Goal: Information Seeking & Learning: Learn about a topic

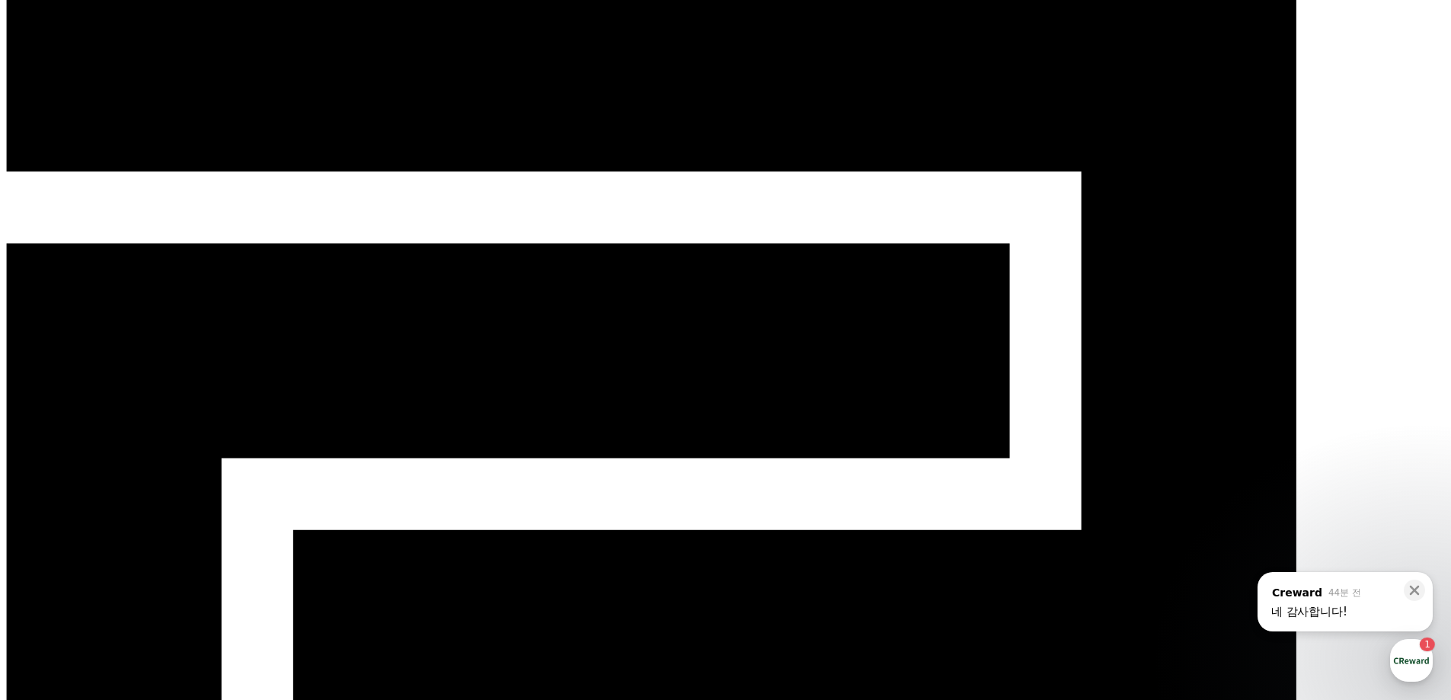
scroll to position [76, 0]
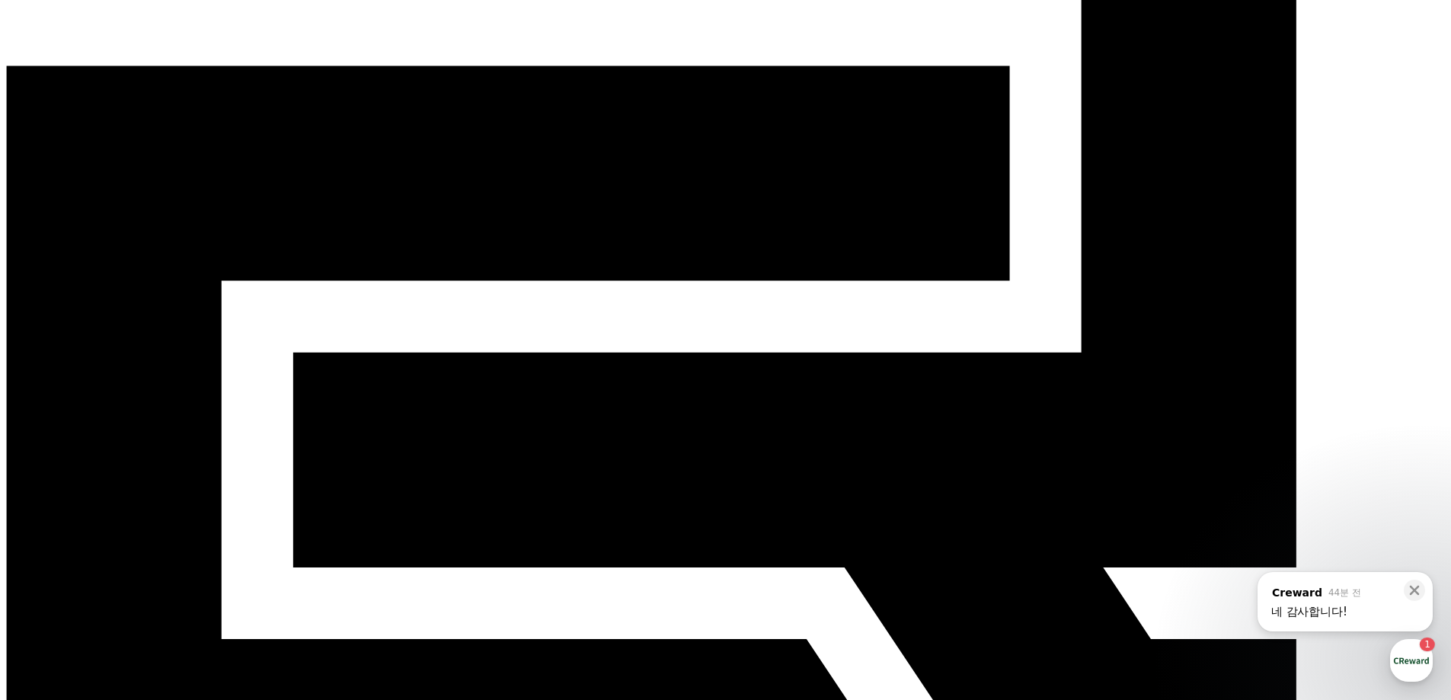
scroll to position [229, 0]
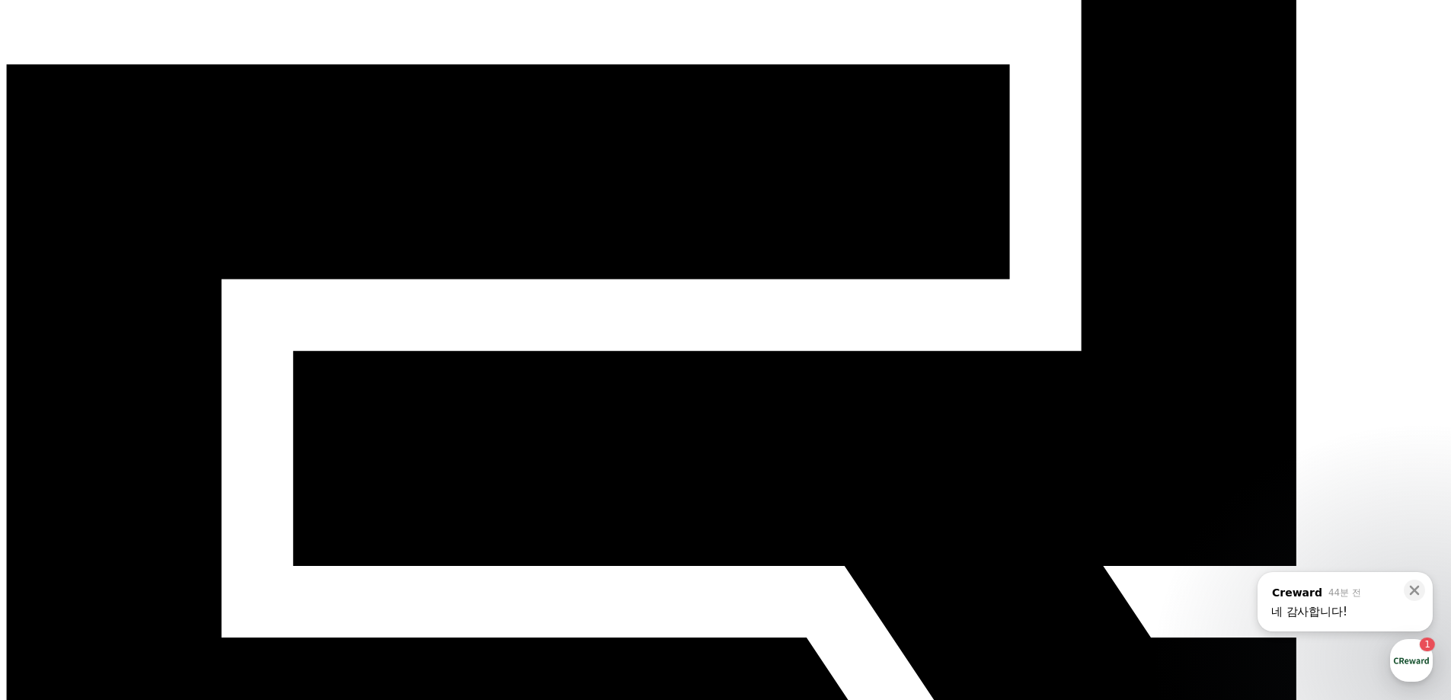
drag, startPoint x: 1183, startPoint y: 532, endPoint x: 1185, endPoint y: 542, distance: 9.4
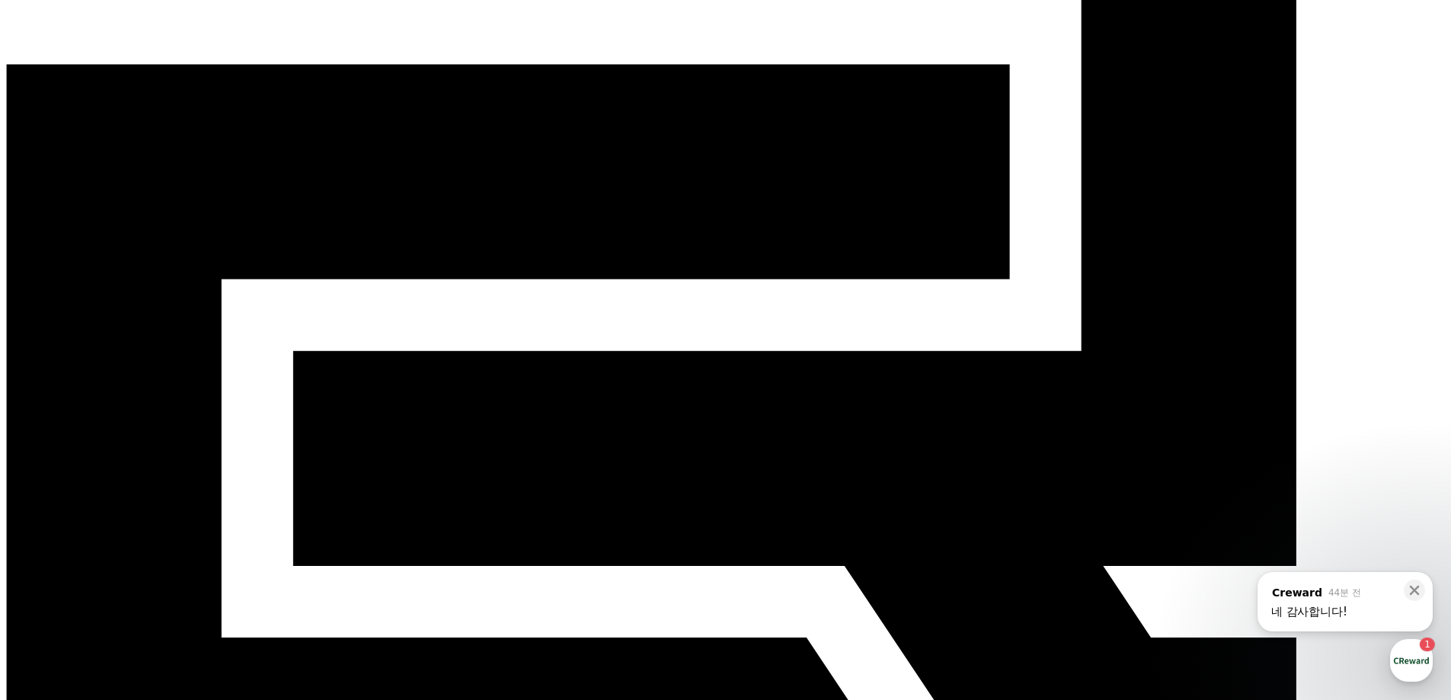
drag, startPoint x: 1413, startPoint y: 318, endPoint x: 1454, endPoint y: 318, distance: 41.1
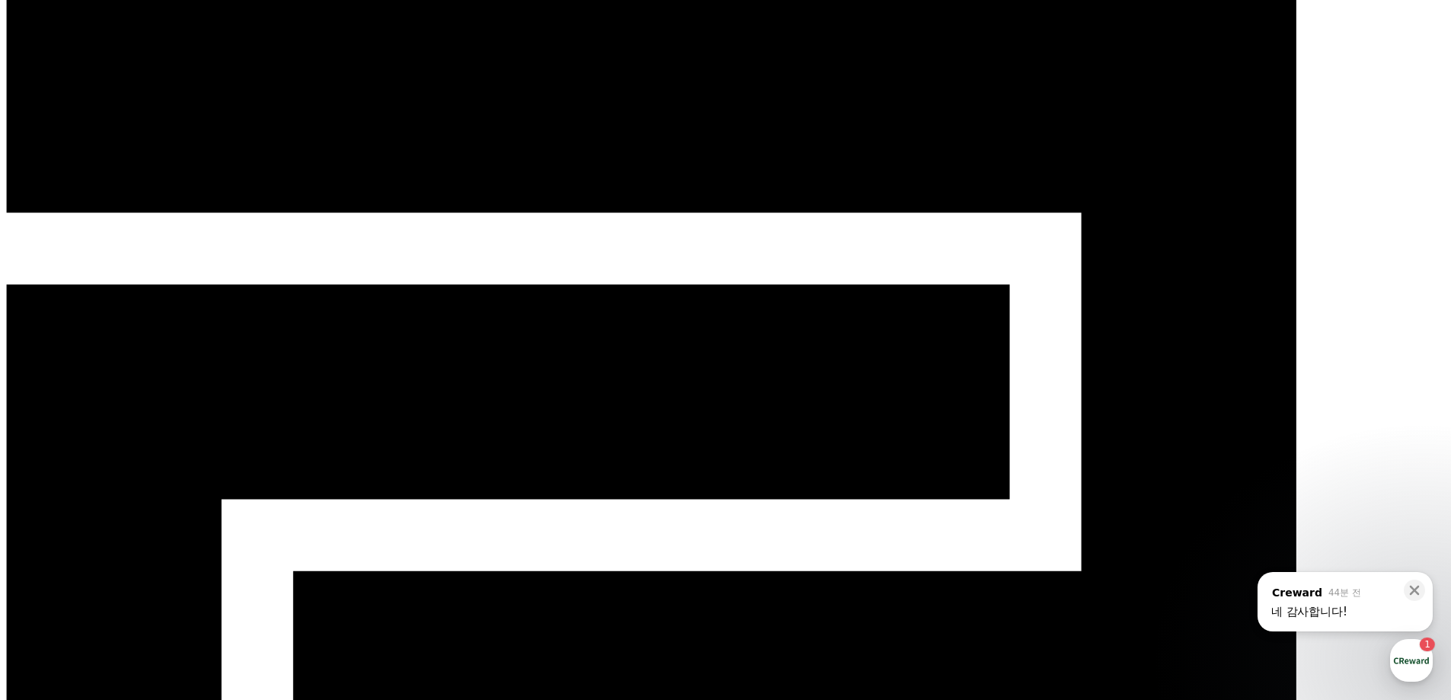
scroll to position [0, 0]
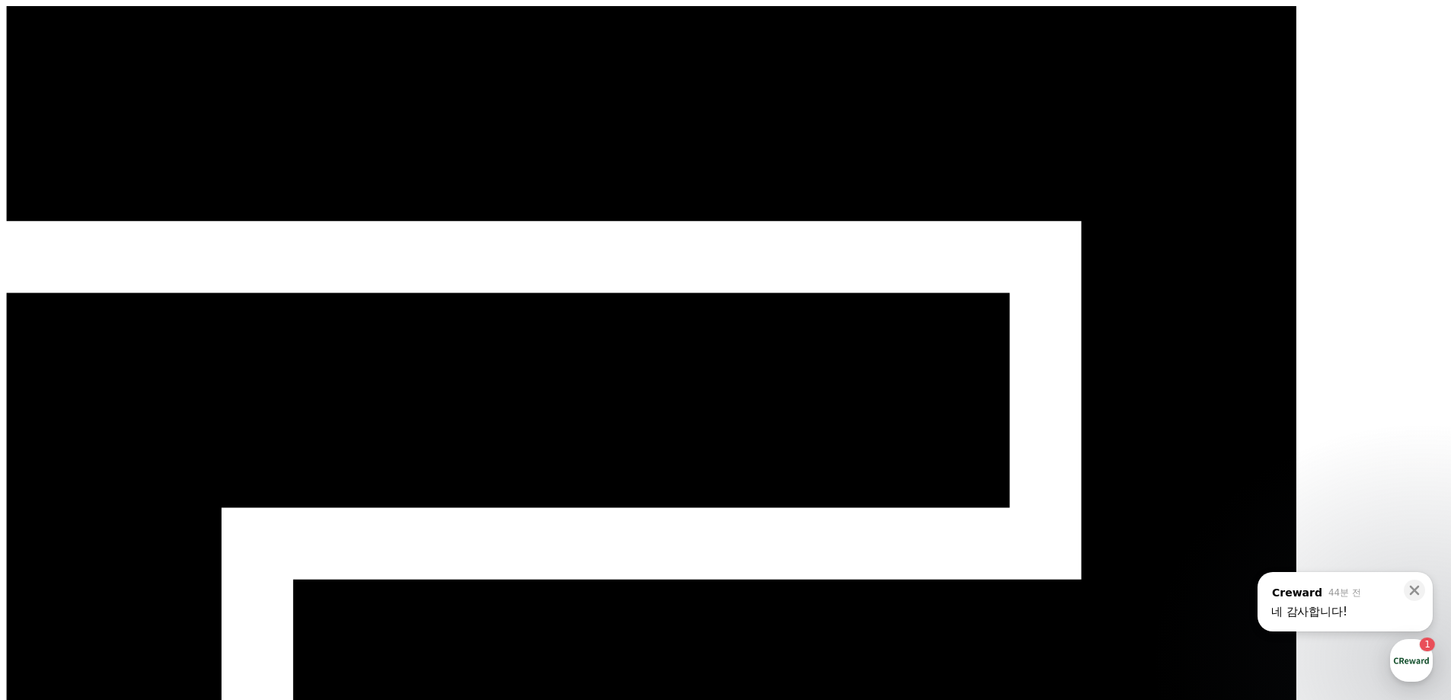
select select "**********"
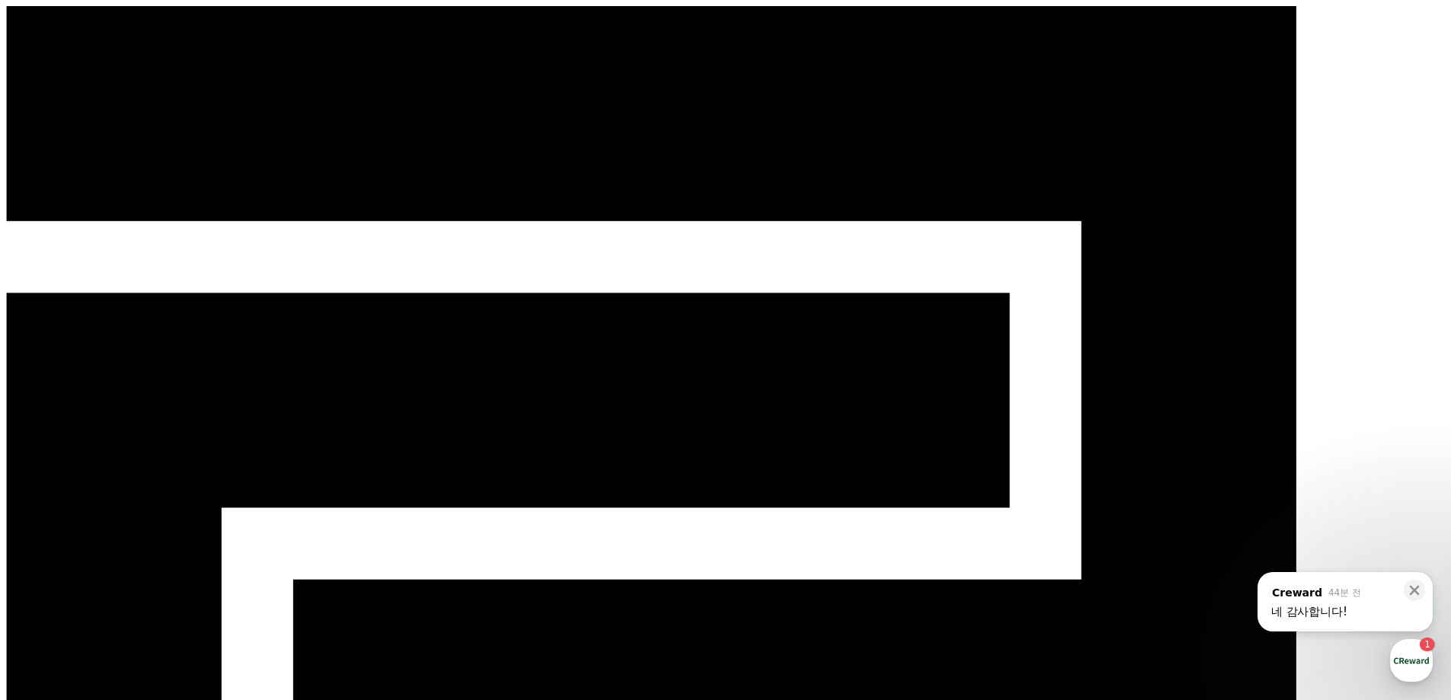
drag, startPoint x: 239, startPoint y: 273, endPoint x: 574, endPoint y: 270, distance: 335.2
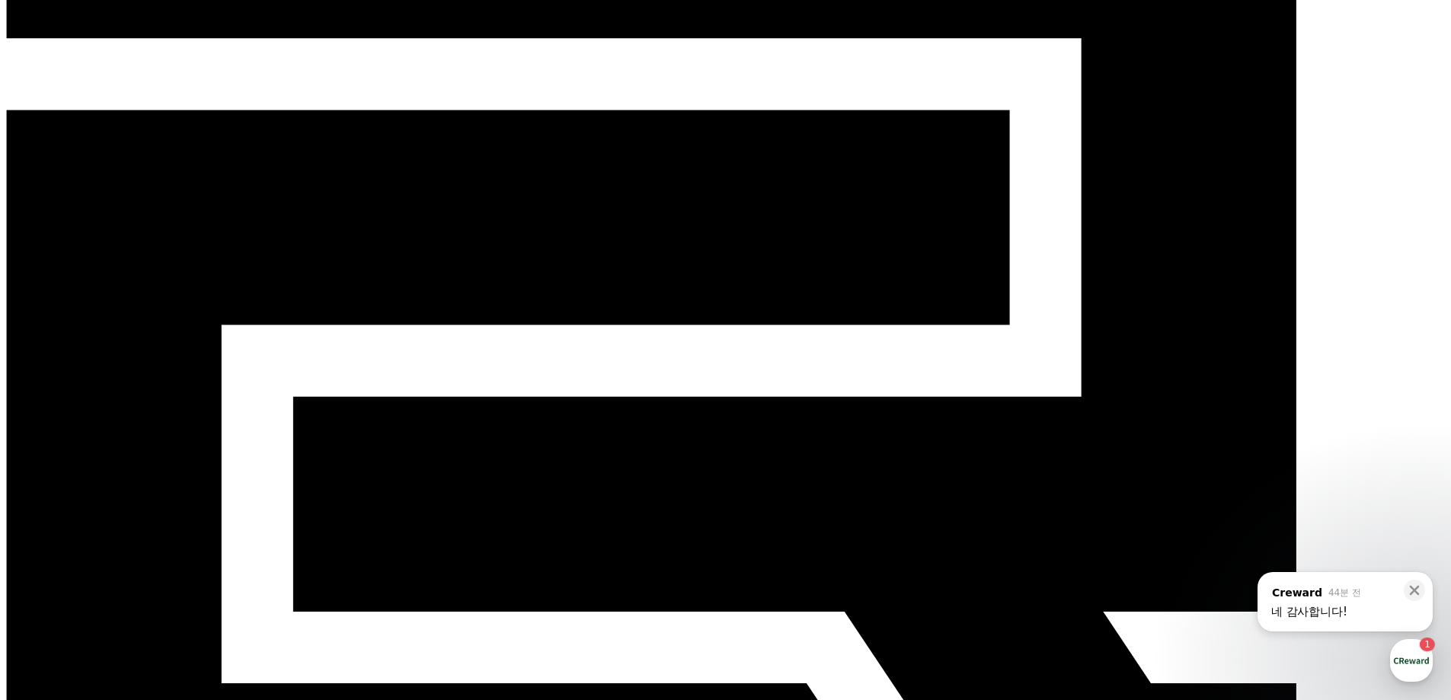
scroll to position [331, 0]
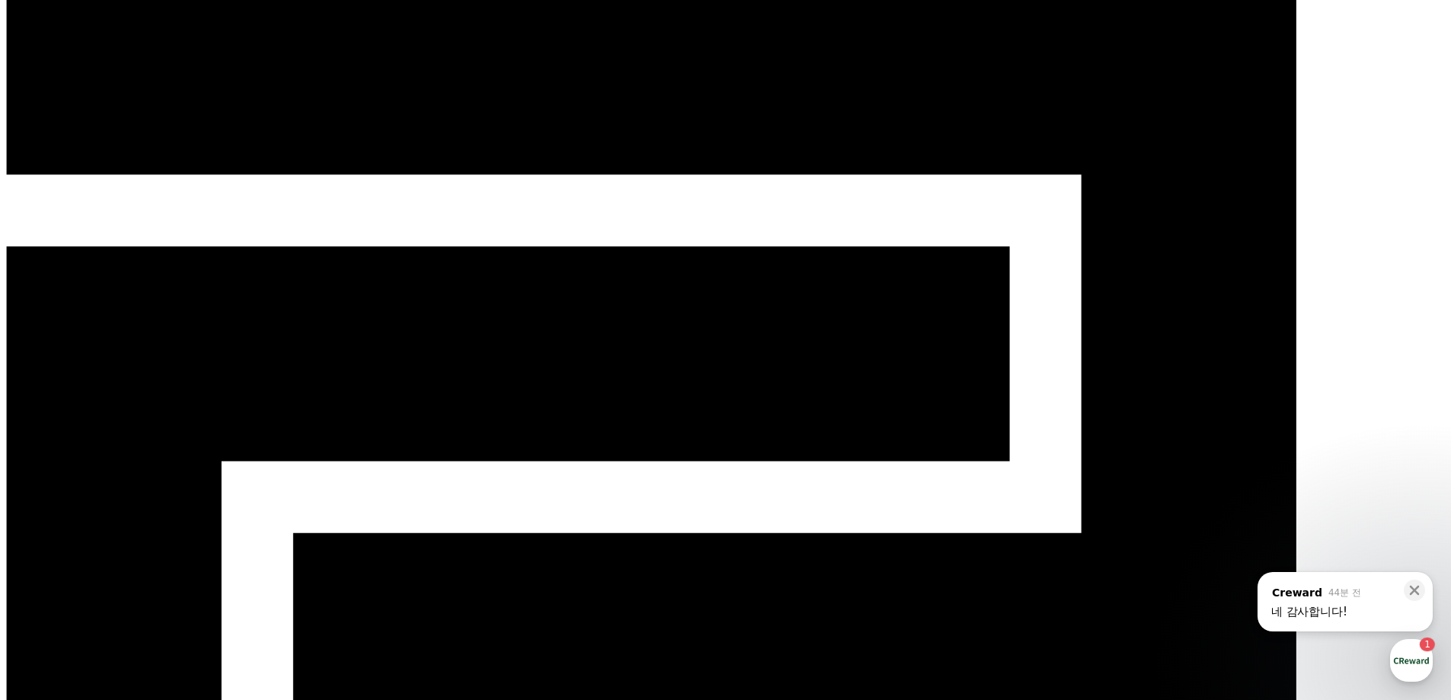
scroll to position [27, 0]
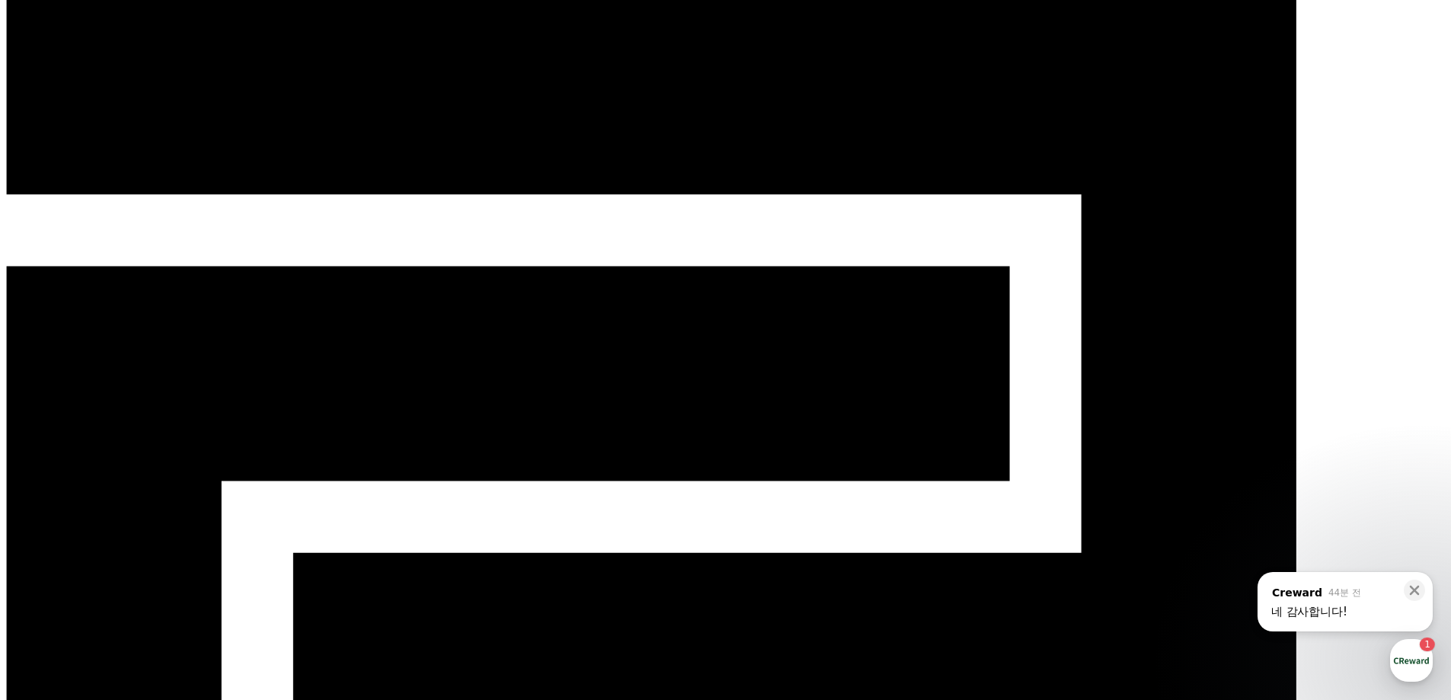
drag, startPoint x: 86, startPoint y: 408, endPoint x: 137, endPoint y: 392, distance: 53.5
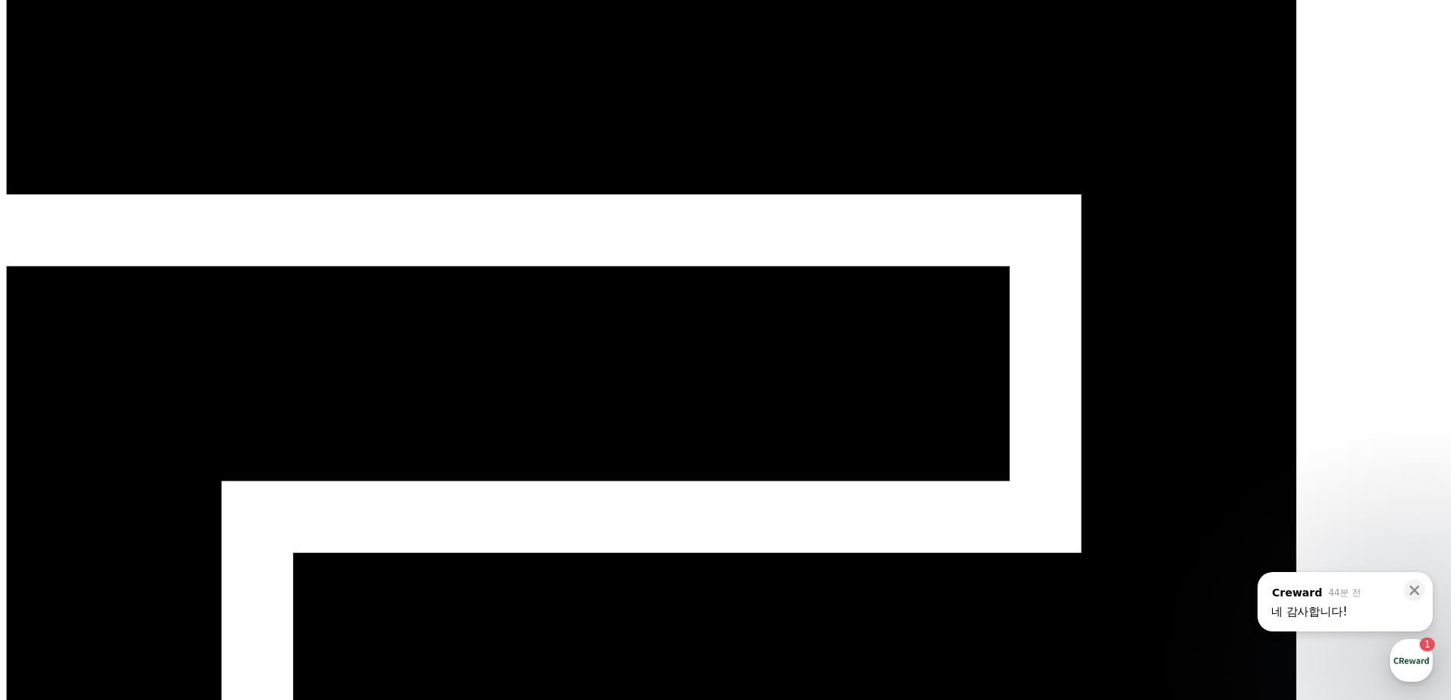
drag, startPoint x: 640, startPoint y: 119, endPoint x: 597, endPoint y: 110, distance: 43.5
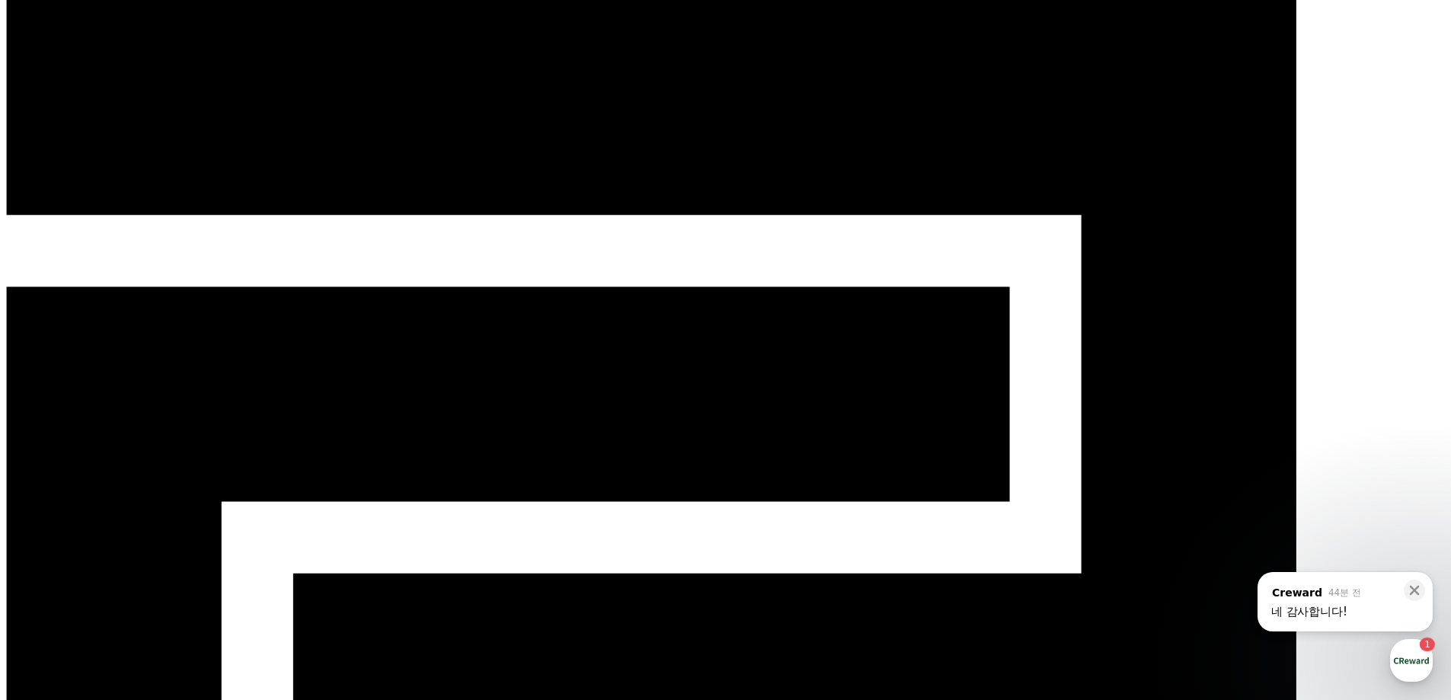
scroll to position [0, 0]
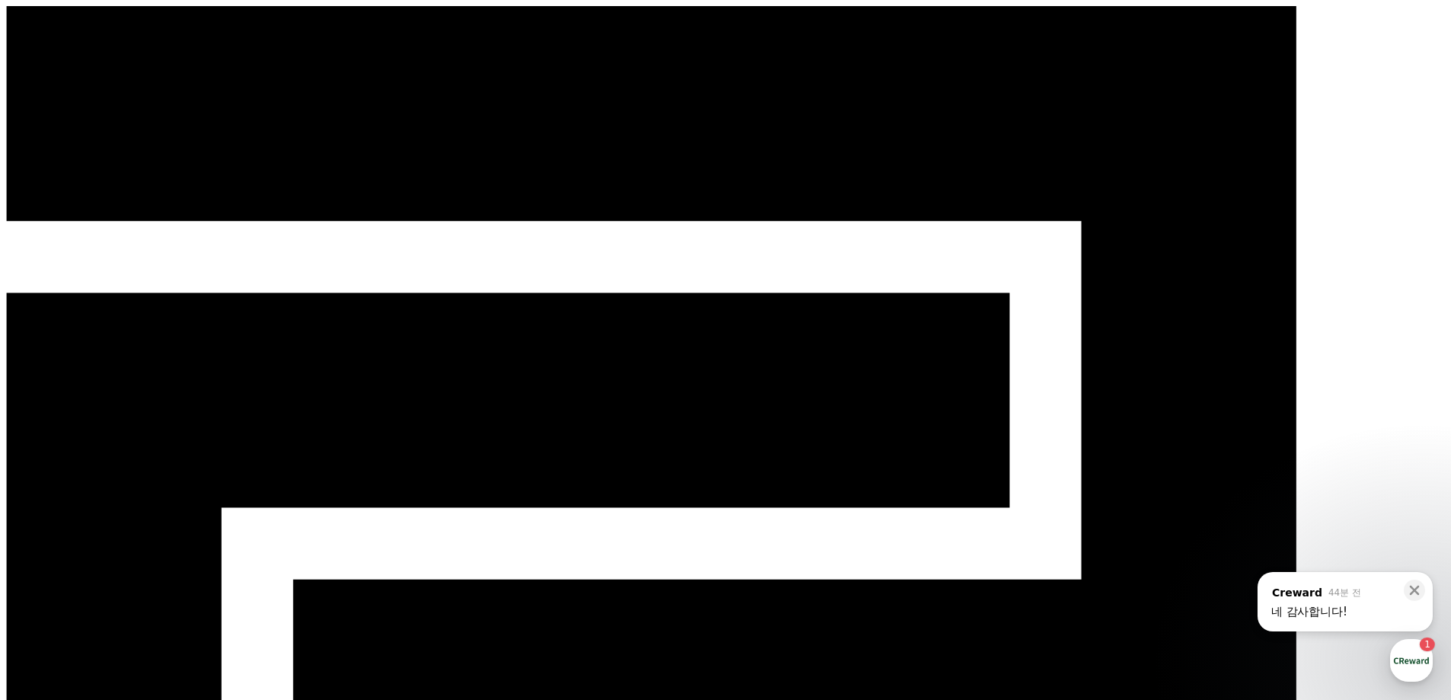
click at [1417, 667] on div "button" at bounding box center [1411, 660] width 43 height 43
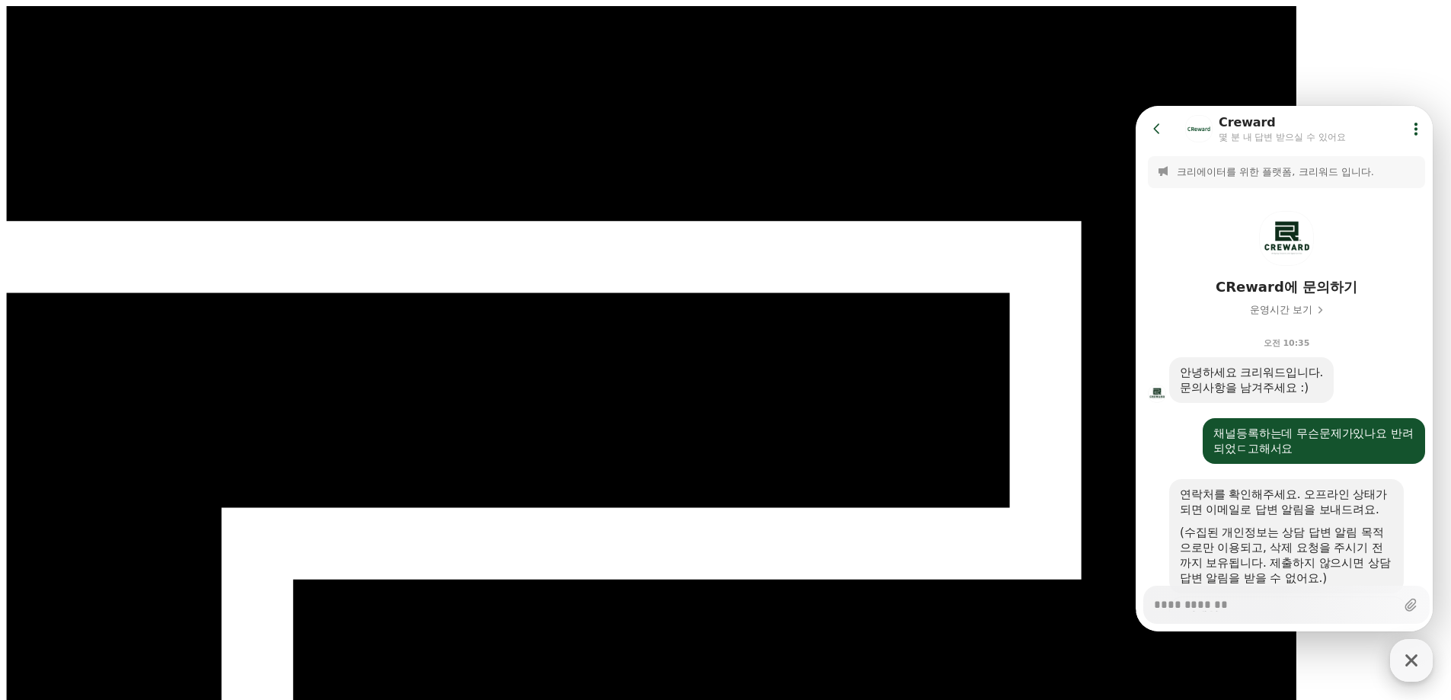
scroll to position [888, 0]
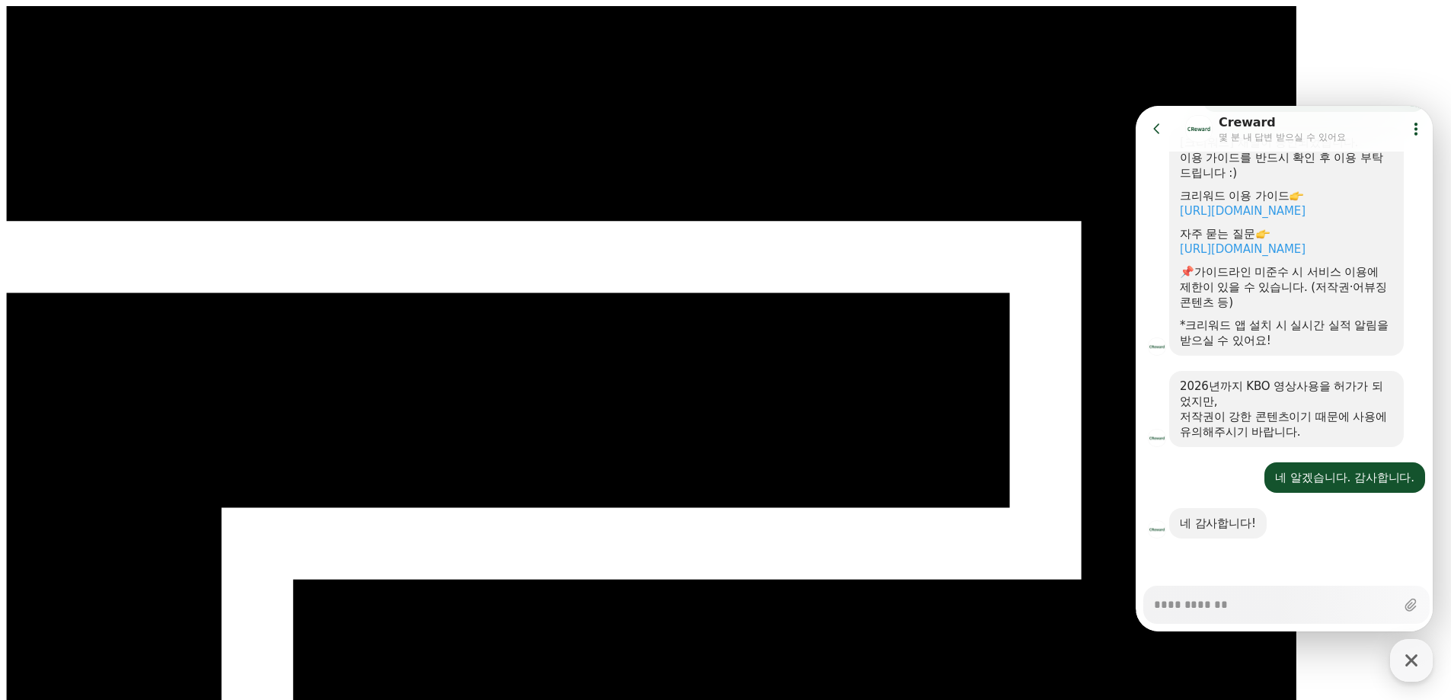
type textarea "*"
click at [1162, 133] on icon at bounding box center [1157, 128] width 15 height 15
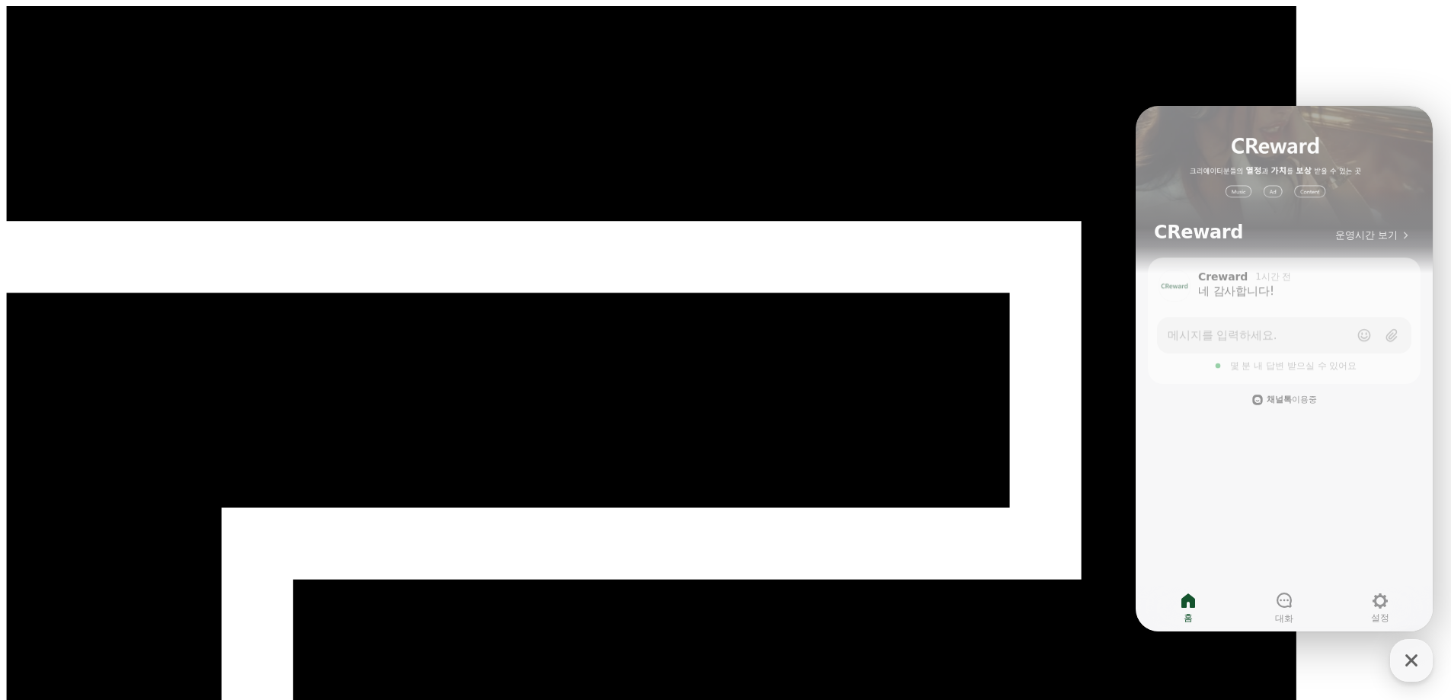
click at [436, 31] on div "CReward" at bounding box center [725, 577] width 1439 height 1143
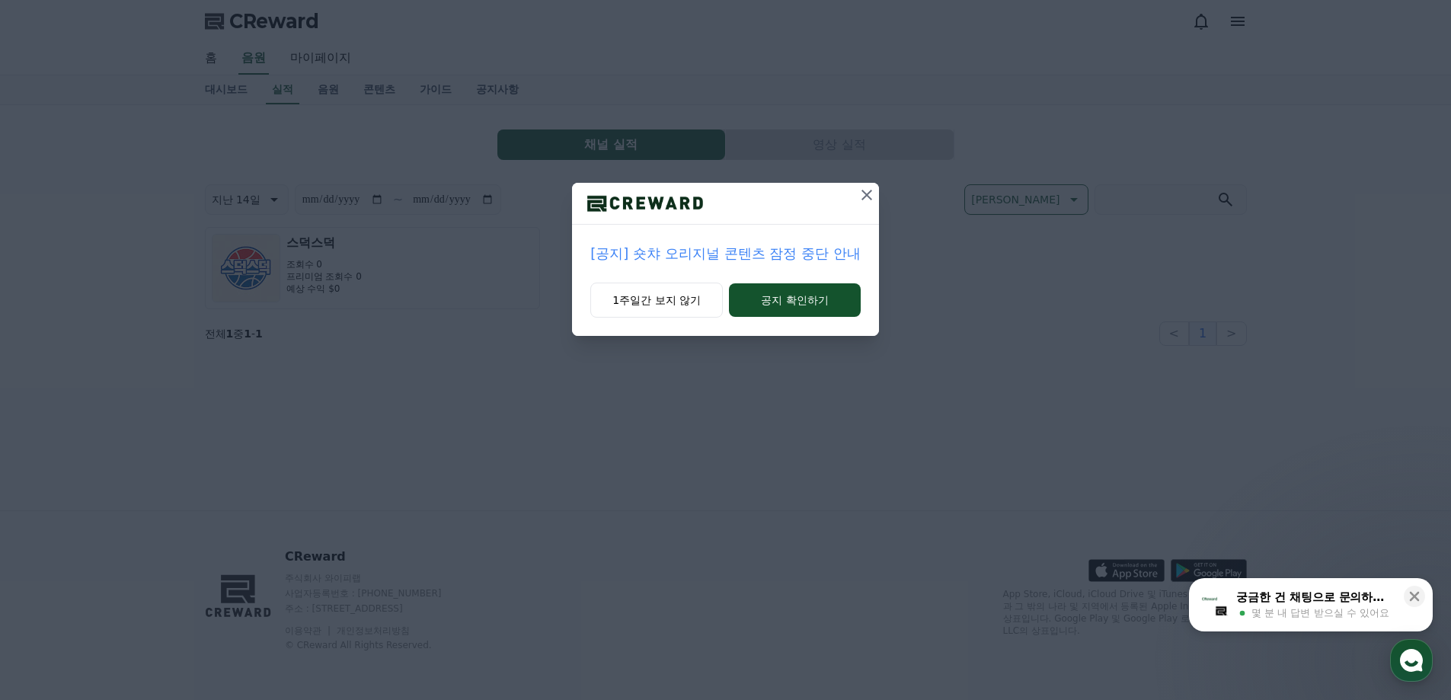
click at [868, 194] on icon at bounding box center [867, 195] width 11 height 11
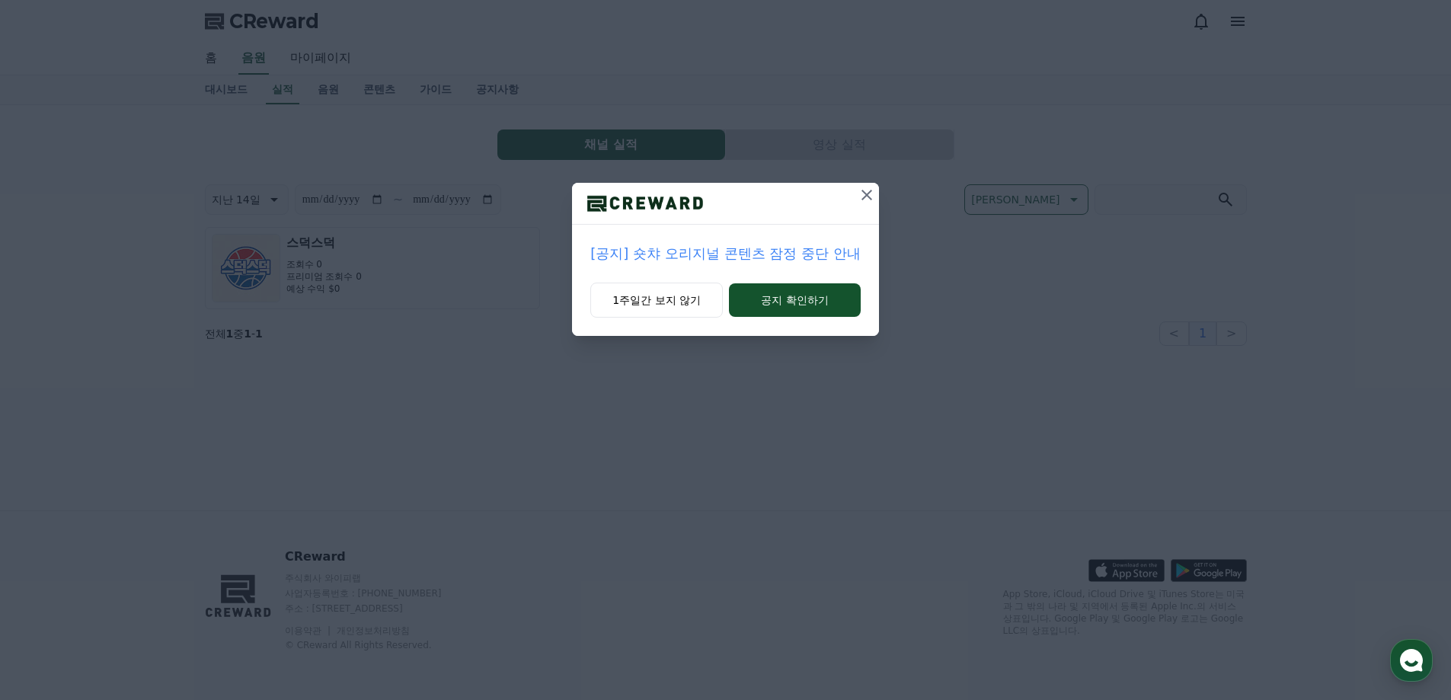
click at [692, 254] on p "[공지] 숏챠 오리지널 콘텐츠 잠정 중단 안내" at bounding box center [725, 253] width 270 height 21
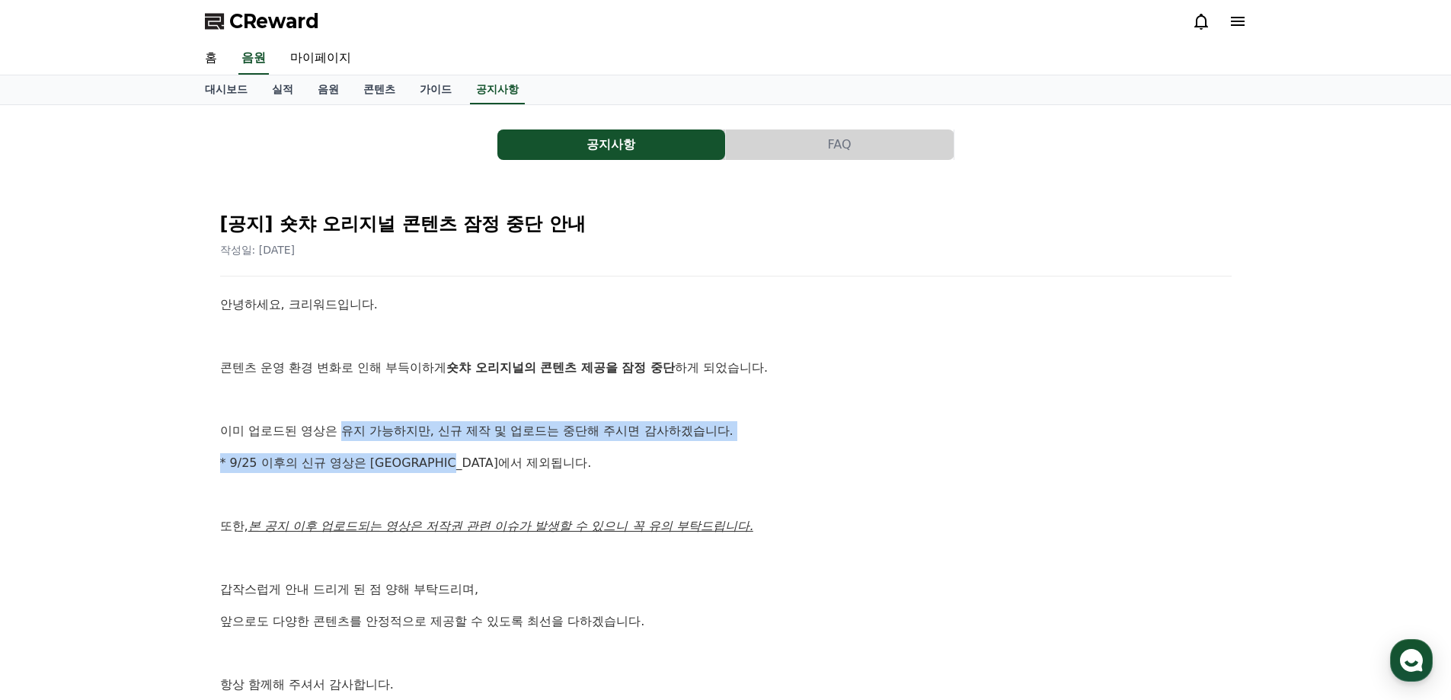
drag, startPoint x: 345, startPoint y: 431, endPoint x: 657, endPoint y: 455, distance: 313.2
click at [646, 452] on div "안녕하세요, 크리워드입니다. 콘텐츠 운영 환경 변화로 인해 부득이하게 숏챠 오리지널의 콘텐츠 제공을 잠정 중단 하게 되었습니다. 이미 업로드된…" at bounding box center [726, 510] width 1012 height 431
click at [657, 455] on p "* 9/25 이후의 신규 영상은 [GEOGRAPHIC_DATA]에서 제외됩니다." at bounding box center [726, 463] width 1012 height 20
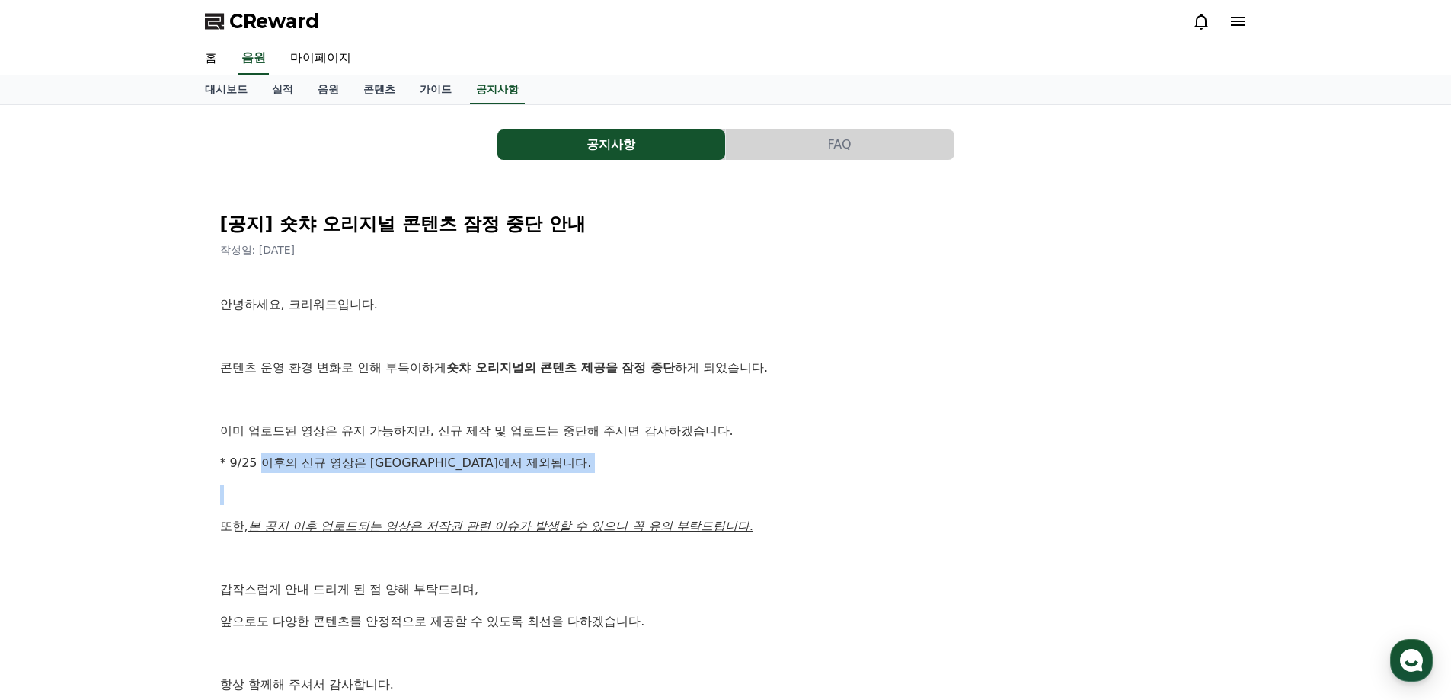
drag, startPoint x: 259, startPoint y: 462, endPoint x: 493, endPoint y: 490, distance: 235.6
click at [482, 490] on div "안녕하세요, 크리워드입니다. 콘텐츠 운영 환경 변화로 인해 부득이하게 숏챠 오리지널의 콘텐츠 제공을 잠정 중단 하게 되었습니다. 이미 업로드된…" at bounding box center [726, 510] width 1012 height 431
click at [504, 490] on p at bounding box center [726, 495] width 1012 height 20
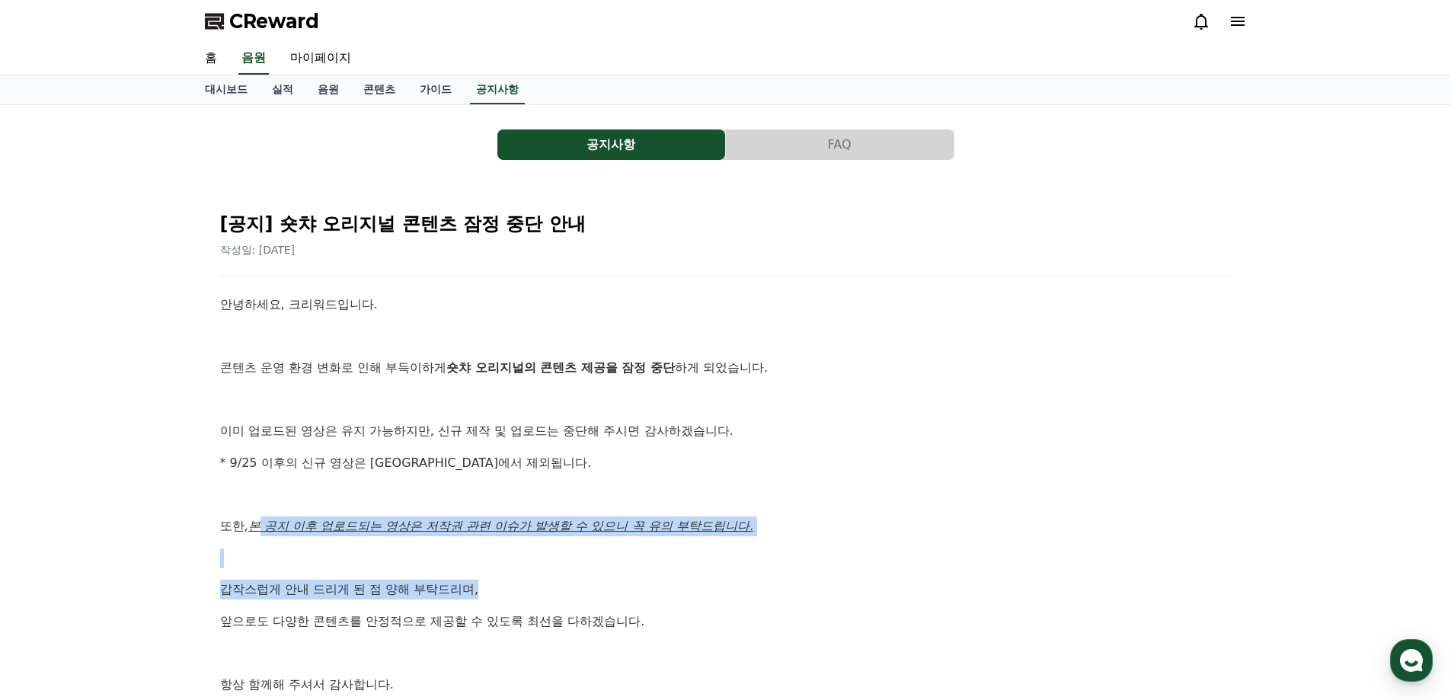
drag, startPoint x: 262, startPoint y: 517, endPoint x: 588, endPoint y: 595, distance: 335.2
click at [584, 595] on div "안녕하세요, 크리워드입니다. 콘텐츠 운영 환경 변화로 인해 부득이하게 숏챠 오리지널의 콘텐츠 제공을 잠정 중단 하게 되었습니다. 이미 업로드된…" at bounding box center [726, 510] width 1012 height 431
click at [594, 595] on p "갑작스럽게 안내 드리게 된 점 양해 부탁드리며," at bounding box center [726, 590] width 1012 height 20
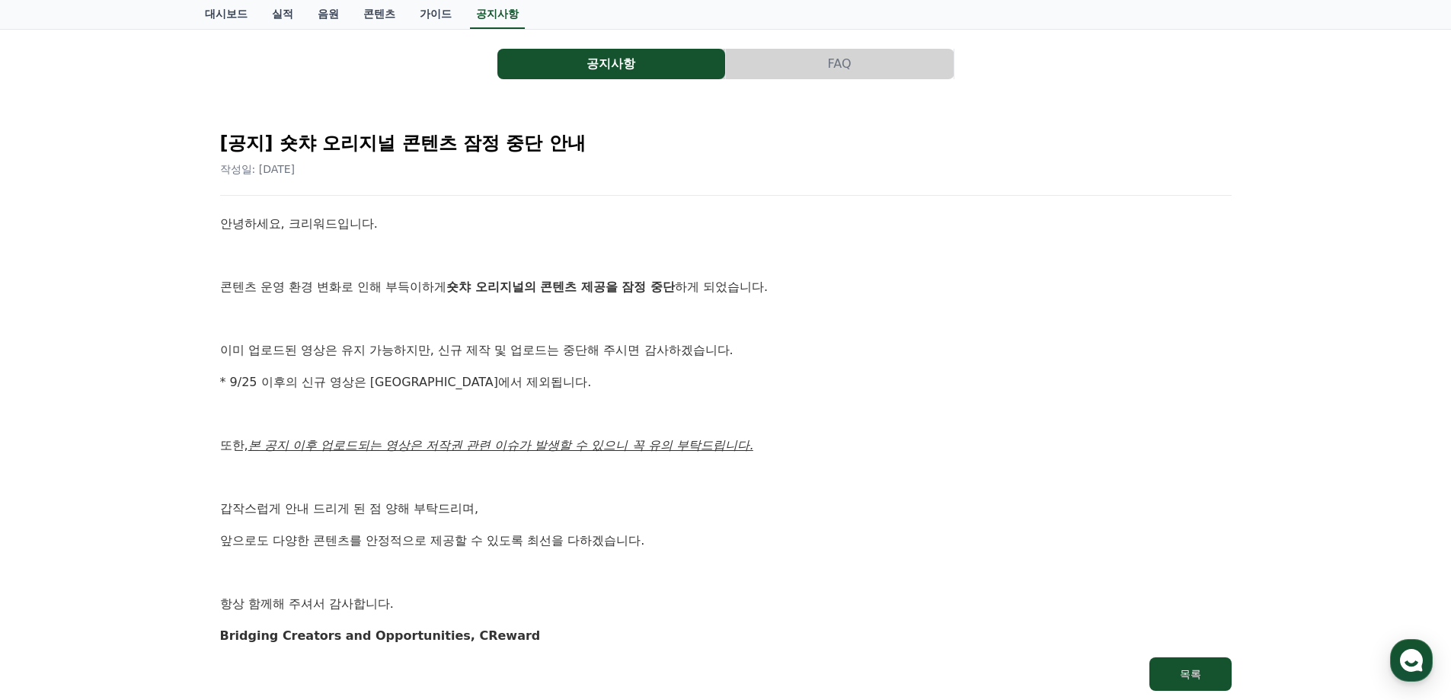
scroll to position [152, 0]
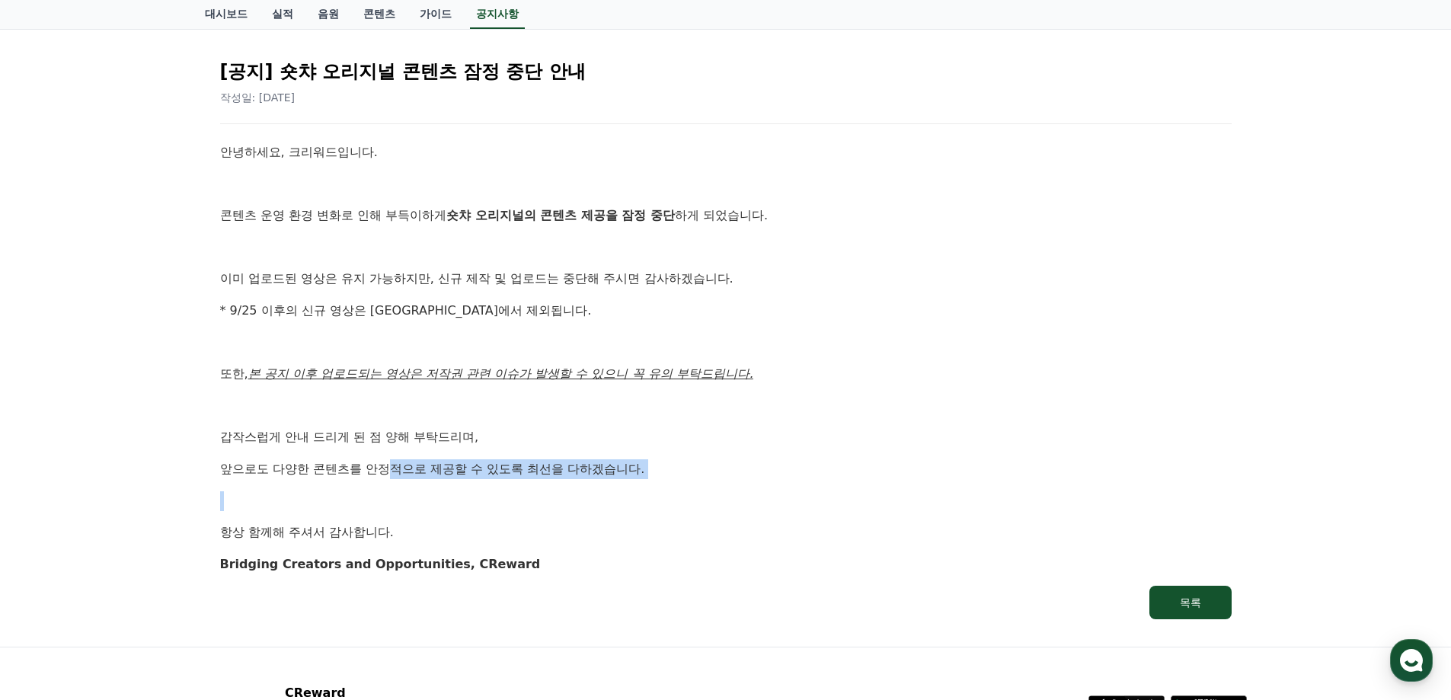
drag, startPoint x: 395, startPoint y: 459, endPoint x: 571, endPoint y: 523, distance: 187.2
click at [507, 507] on div "안녕하세요, 크리워드입니다. 콘텐츠 운영 환경 변화로 인해 부득이하게 숏챠 오리지널의 콘텐츠 제공을 잠정 중단 하게 되었습니다. 이미 업로드된…" at bounding box center [726, 357] width 1012 height 431
click at [596, 531] on p "항상 함께해 주셔서 감사합니다." at bounding box center [726, 533] width 1012 height 20
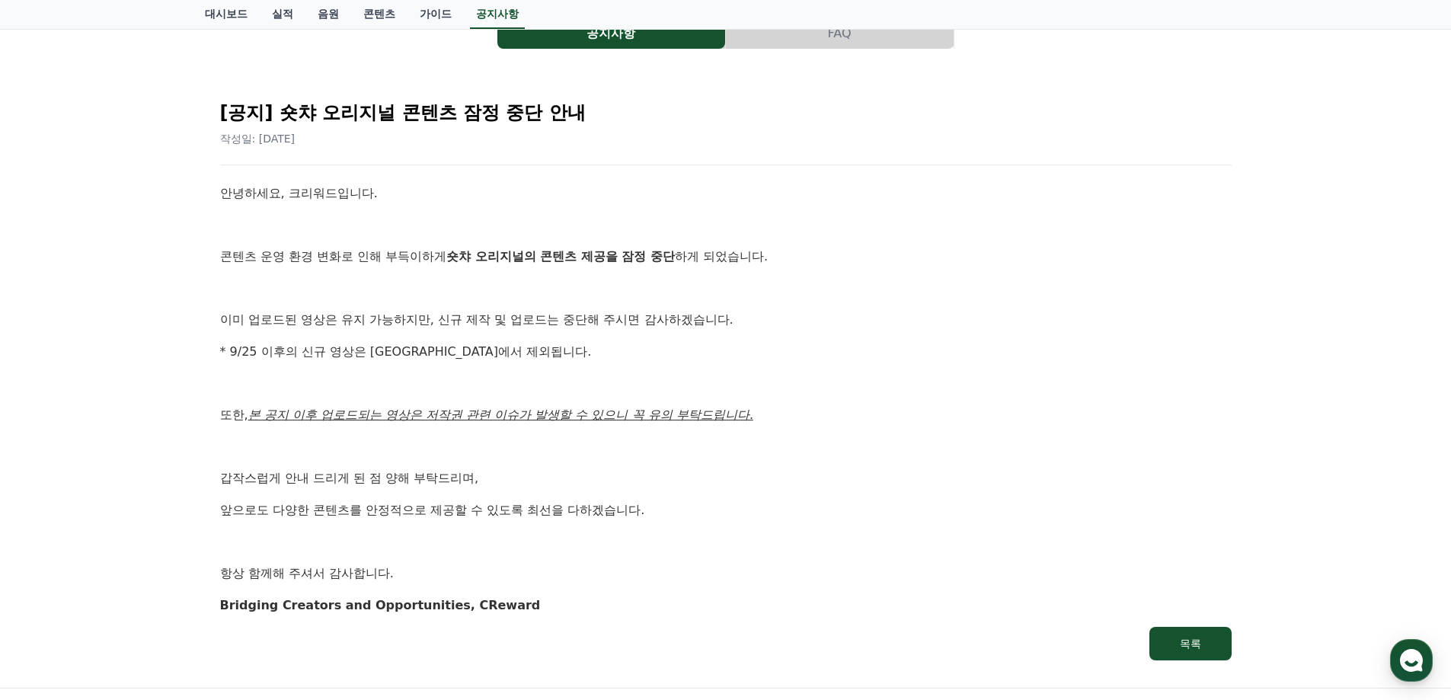
scroll to position [0, 0]
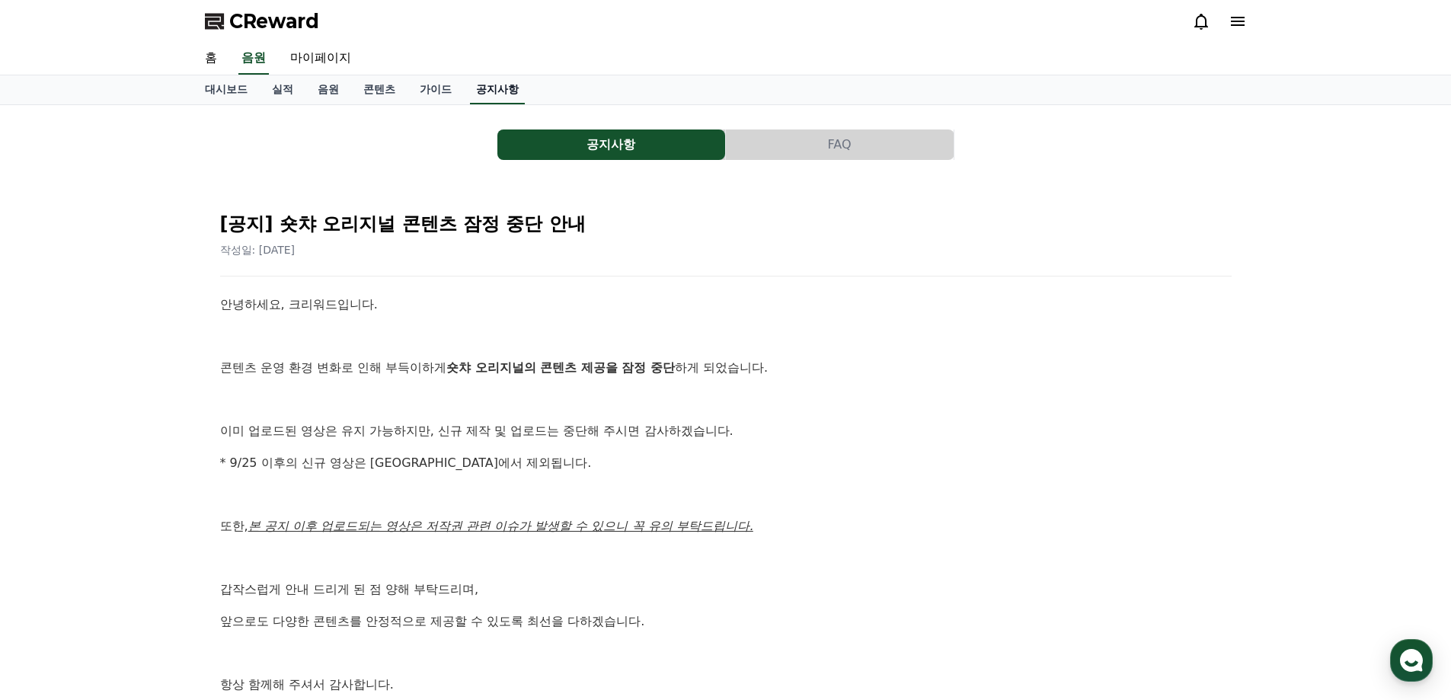
click at [500, 85] on link "공지사항" at bounding box center [497, 89] width 55 height 29
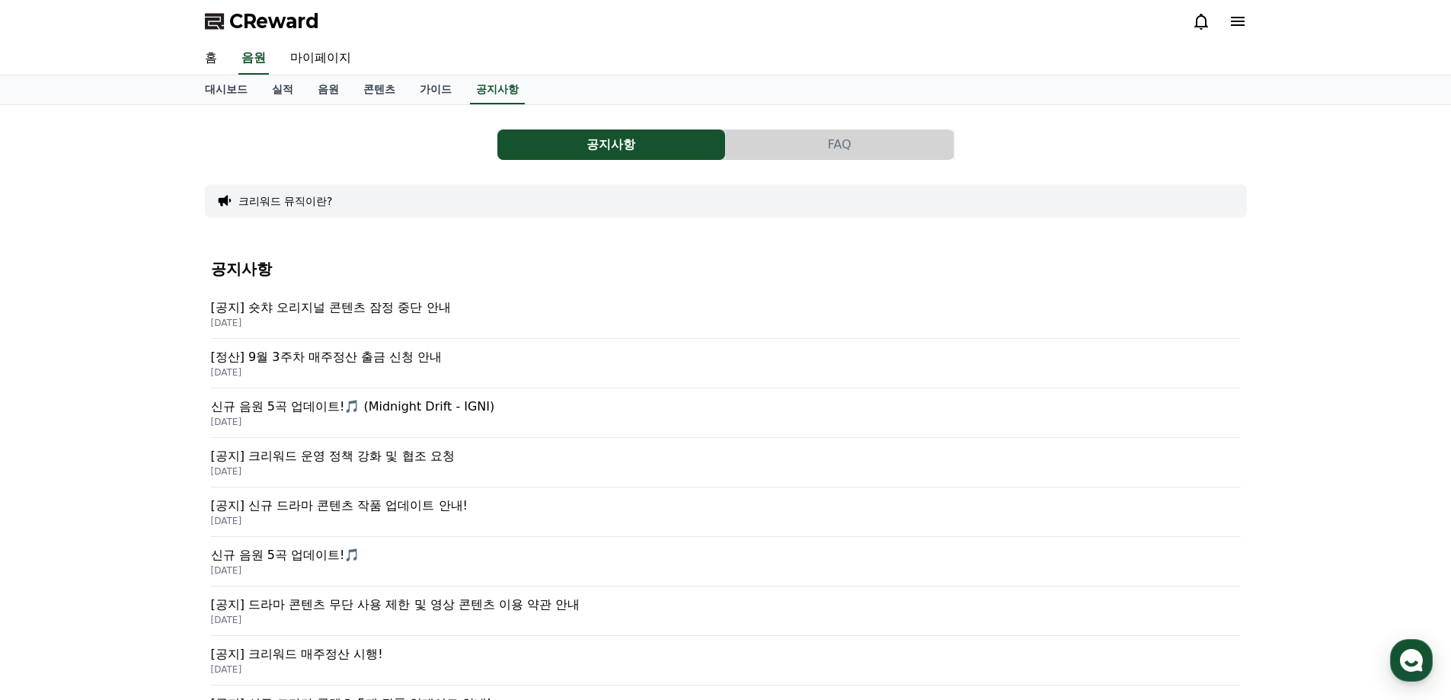
click at [463, 411] on p "신규 음원 5곡 업데이트!🎵 (Midnight Drift - IGNI)" at bounding box center [726, 407] width 1030 height 18
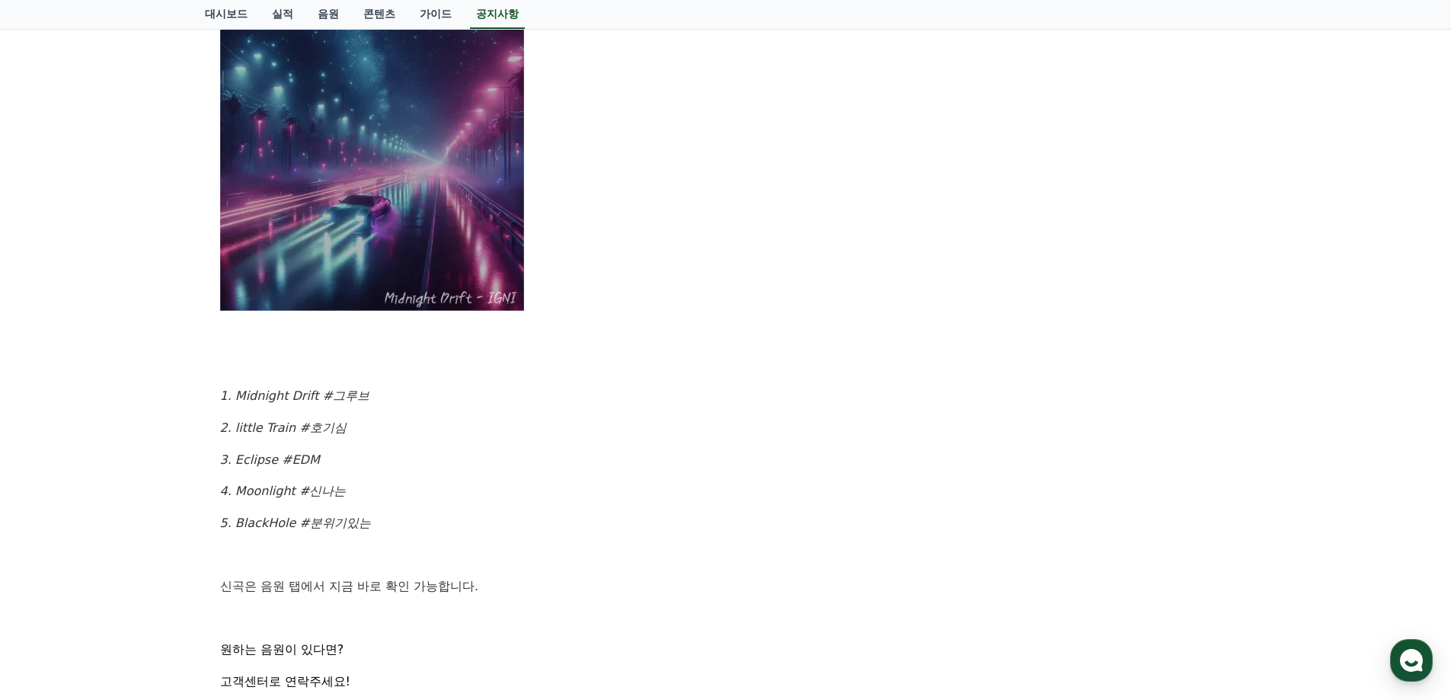
scroll to position [533, 0]
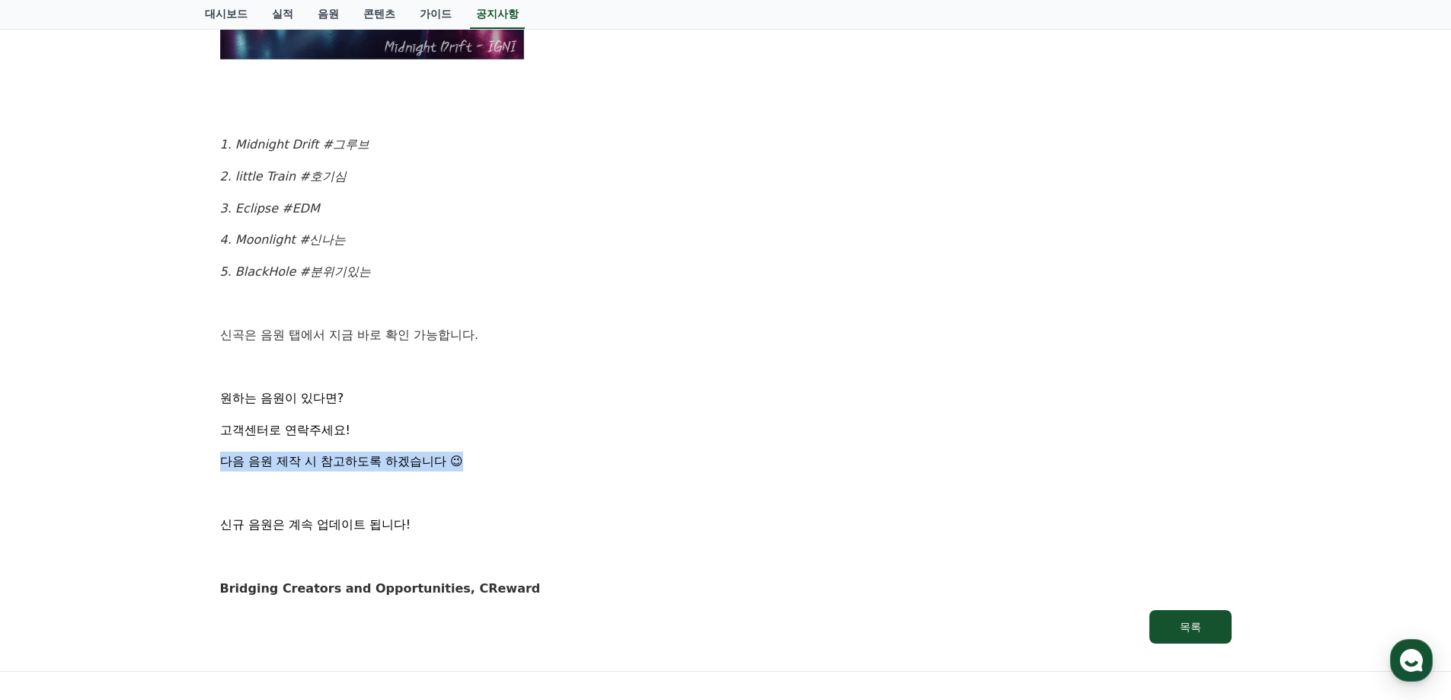
drag, startPoint x: 486, startPoint y: 432, endPoint x: 554, endPoint y: 467, distance: 76.3
click at [546, 464] on div "[신곡 발매 안내] 금일 업데이트된 신규 음원 5곡을 소개합니다 ! 앨범명 : Midnight Drift 아티스트 : IGNI 1. Midni…" at bounding box center [726, 65] width 1012 height 1065
click at [554, 467] on p "다음 음원 제작 시 참고하도록 하겠습니다 😉" at bounding box center [726, 462] width 1012 height 20
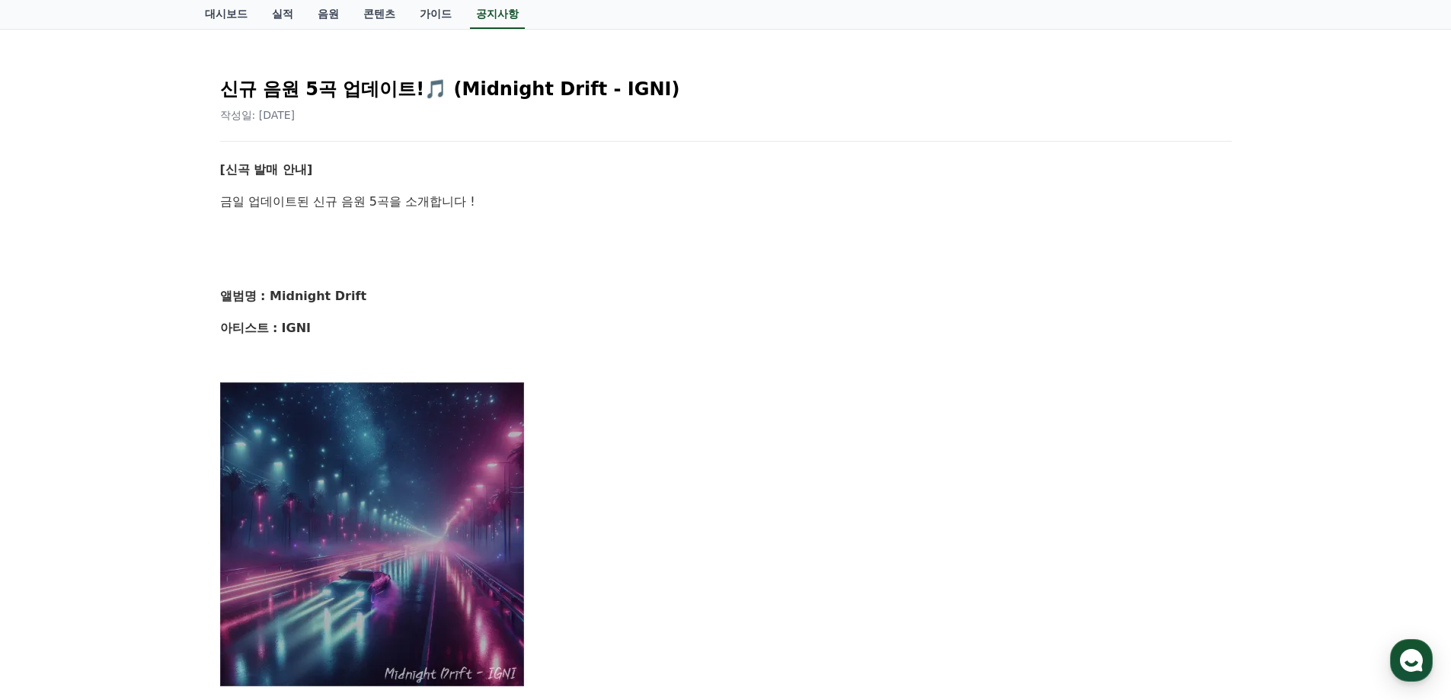
scroll to position [0, 0]
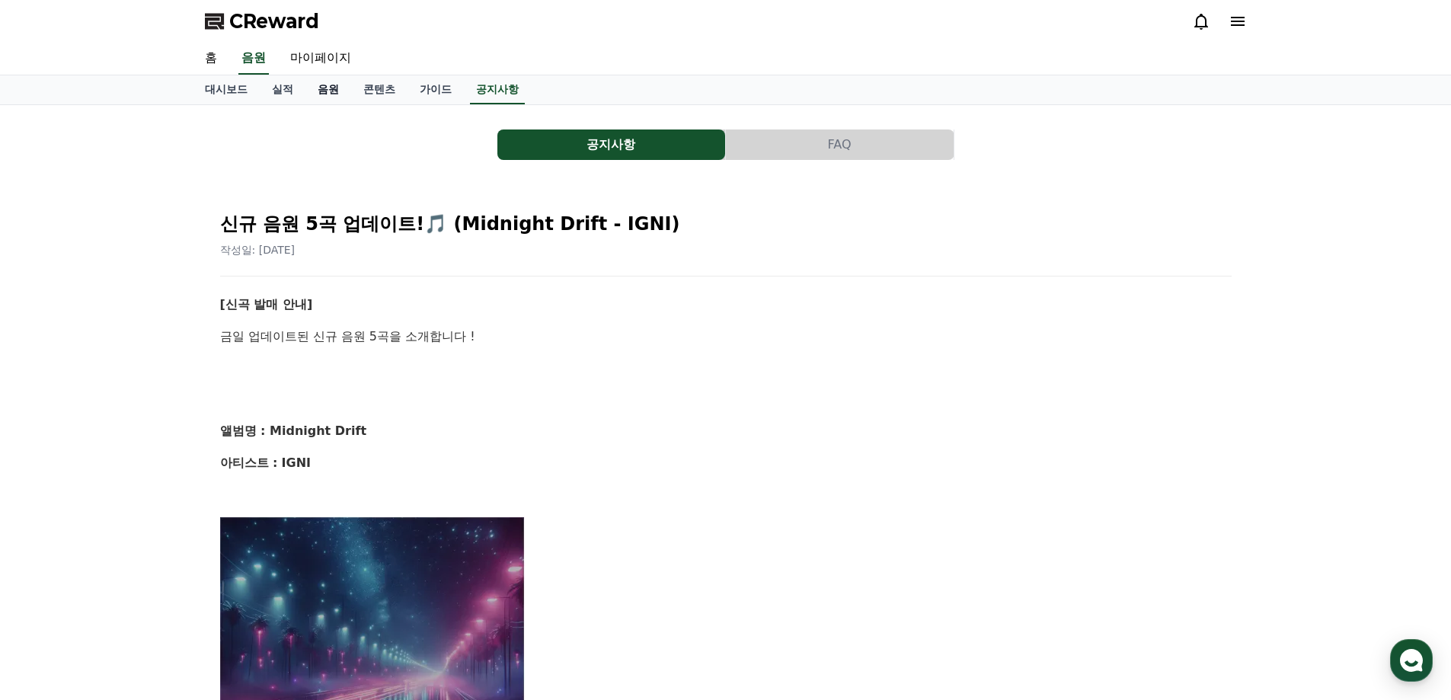
click at [328, 93] on link "음원" at bounding box center [328, 89] width 46 height 29
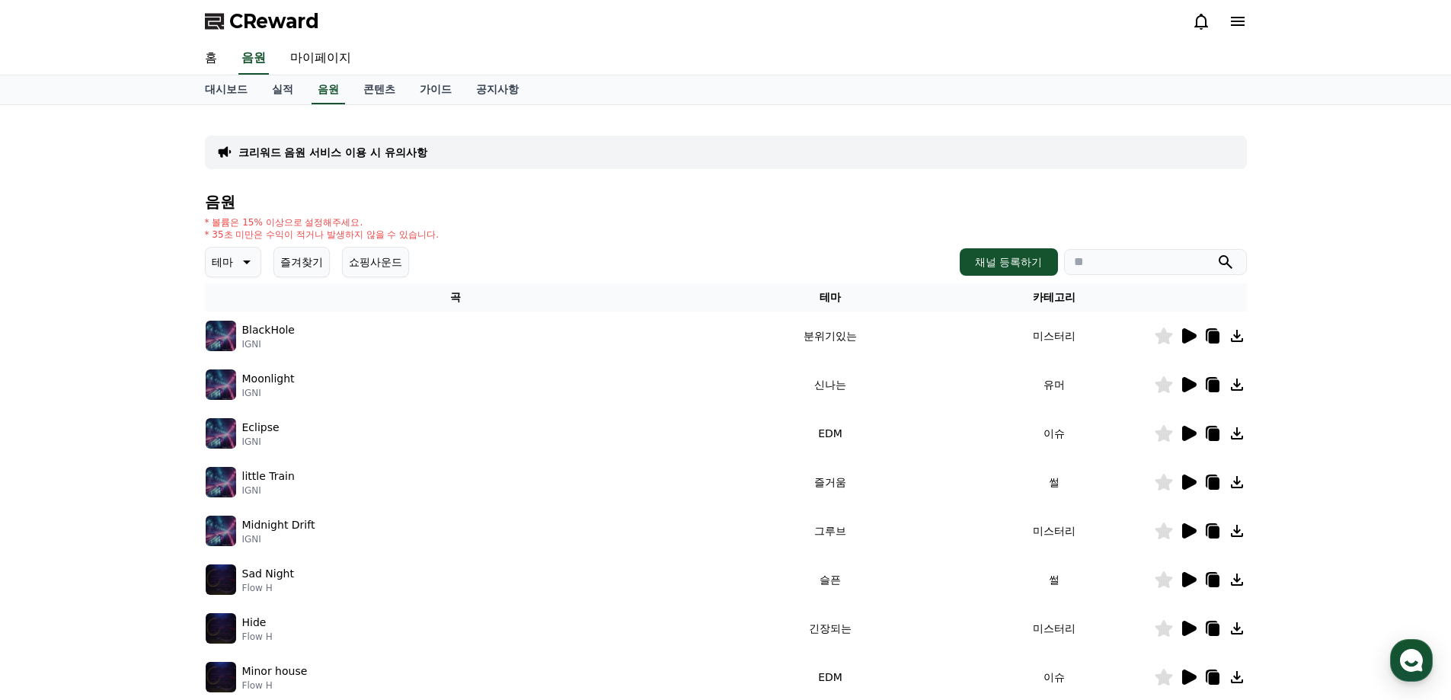
click at [1187, 344] on icon at bounding box center [1188, 336] width 18 height 18
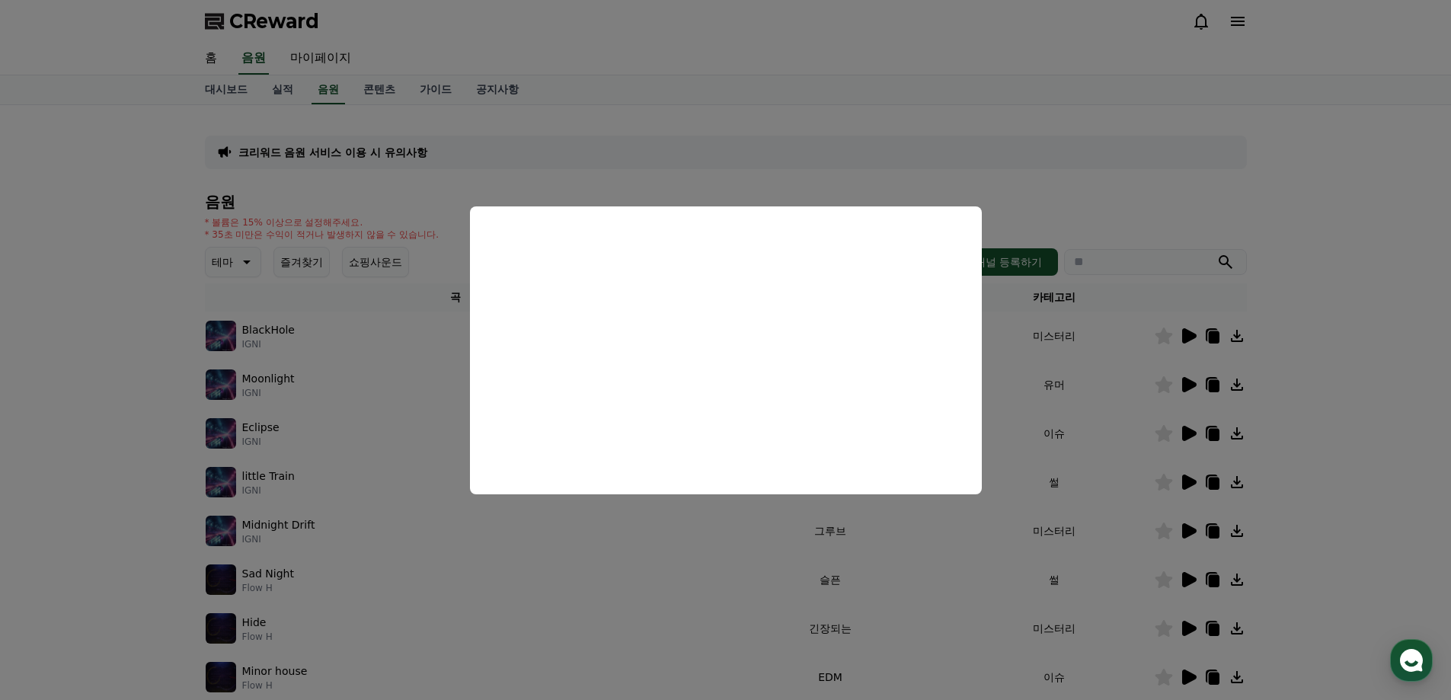
click at [1365, 353] on button "close modal" at bounding box center [725, 350] width 1451 height 700
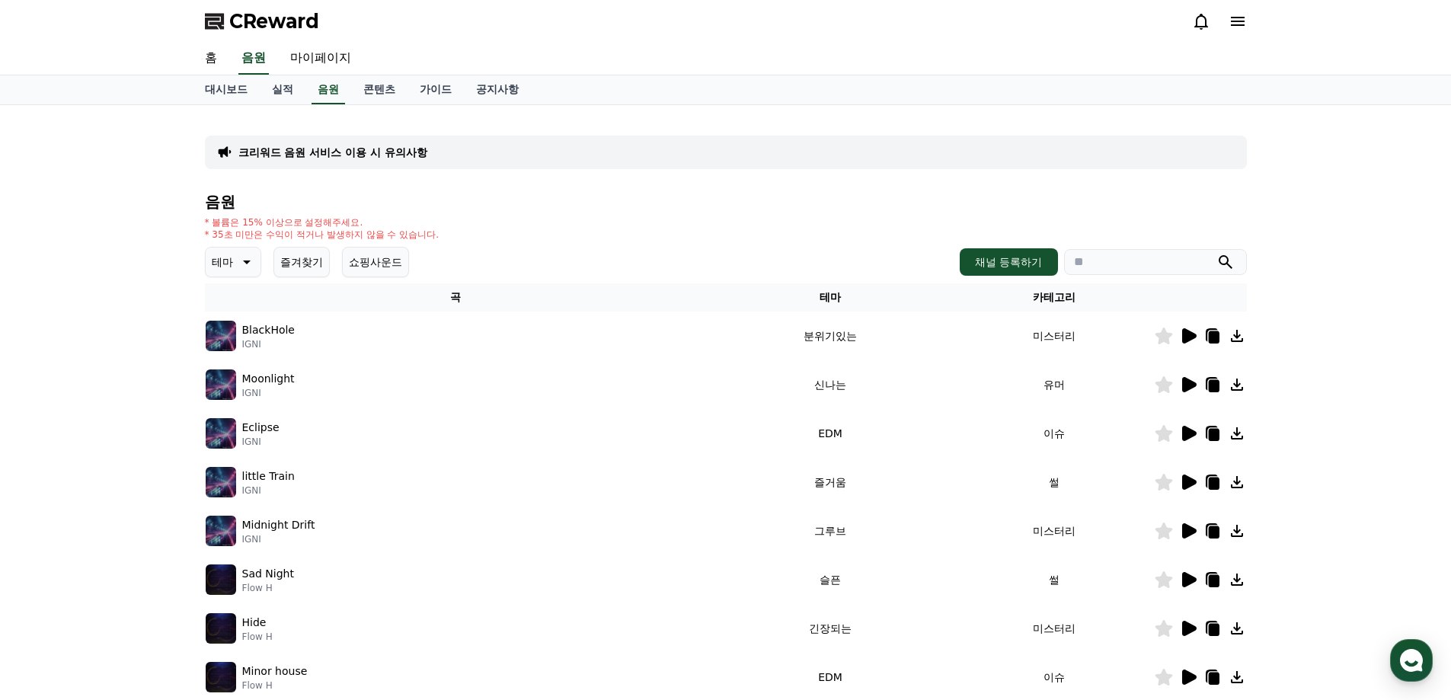
click at [1191, 430] on icon at bounding box center [1189, 433] width 14 height 15
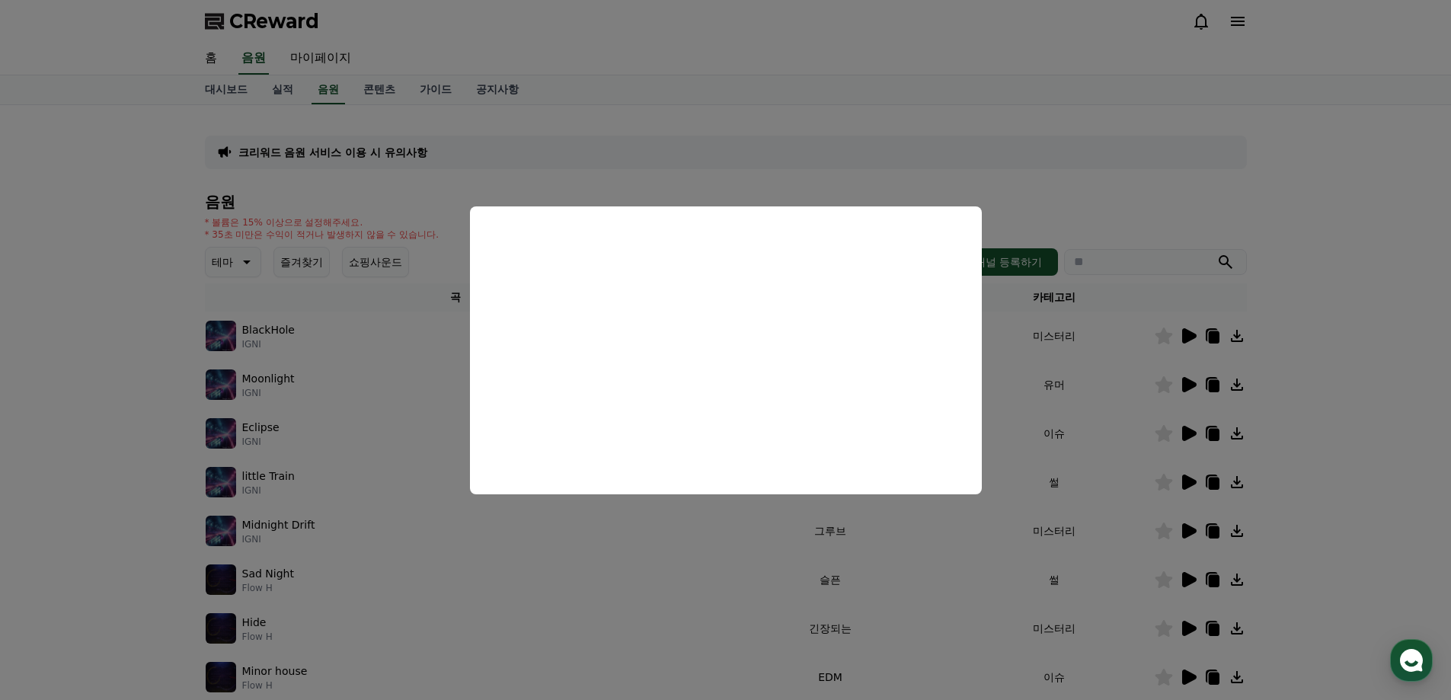
click at [1191, 452] on button "close modal" at bounding box center [725, 350] width 1451 height 700
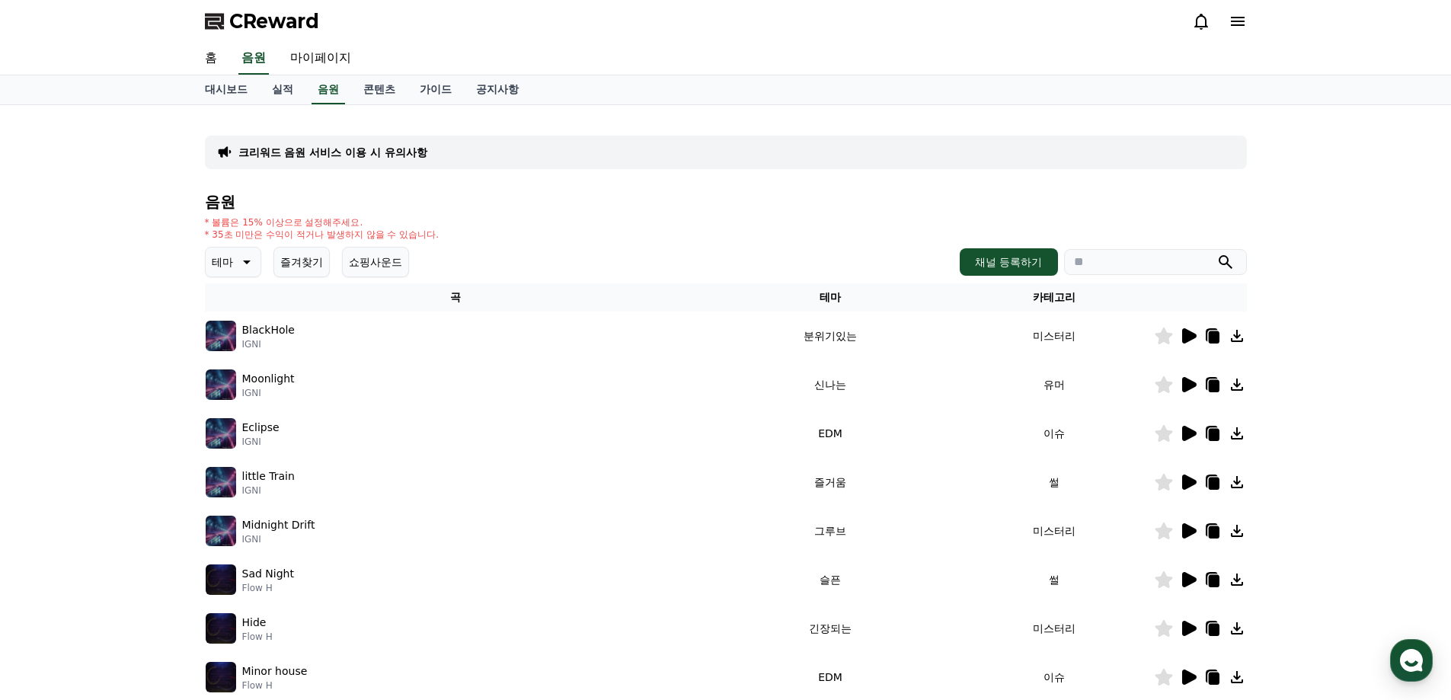
click at [1190, 479] on icon at bounding box center [1189, 482] width 14 height 15
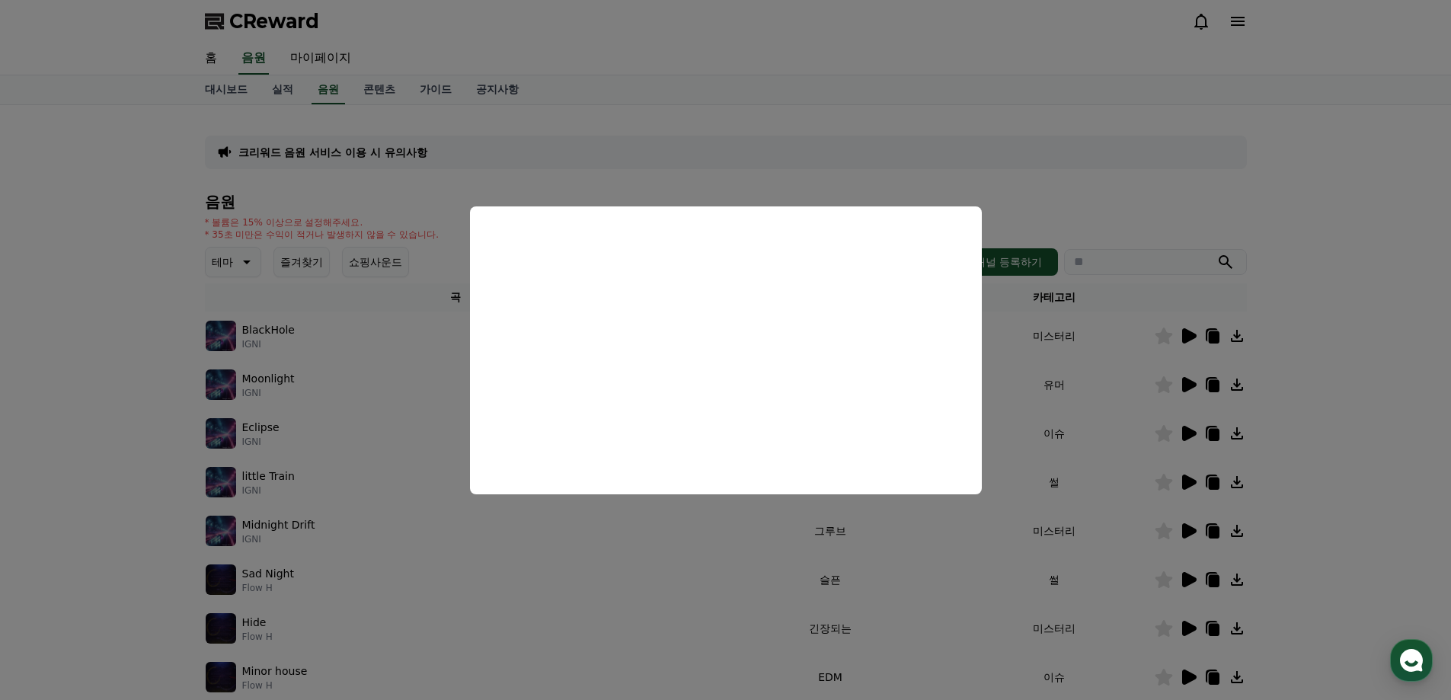
click at [1200, 527] on button "close modal" at bounding box center [725, 350] width 1451 height 700
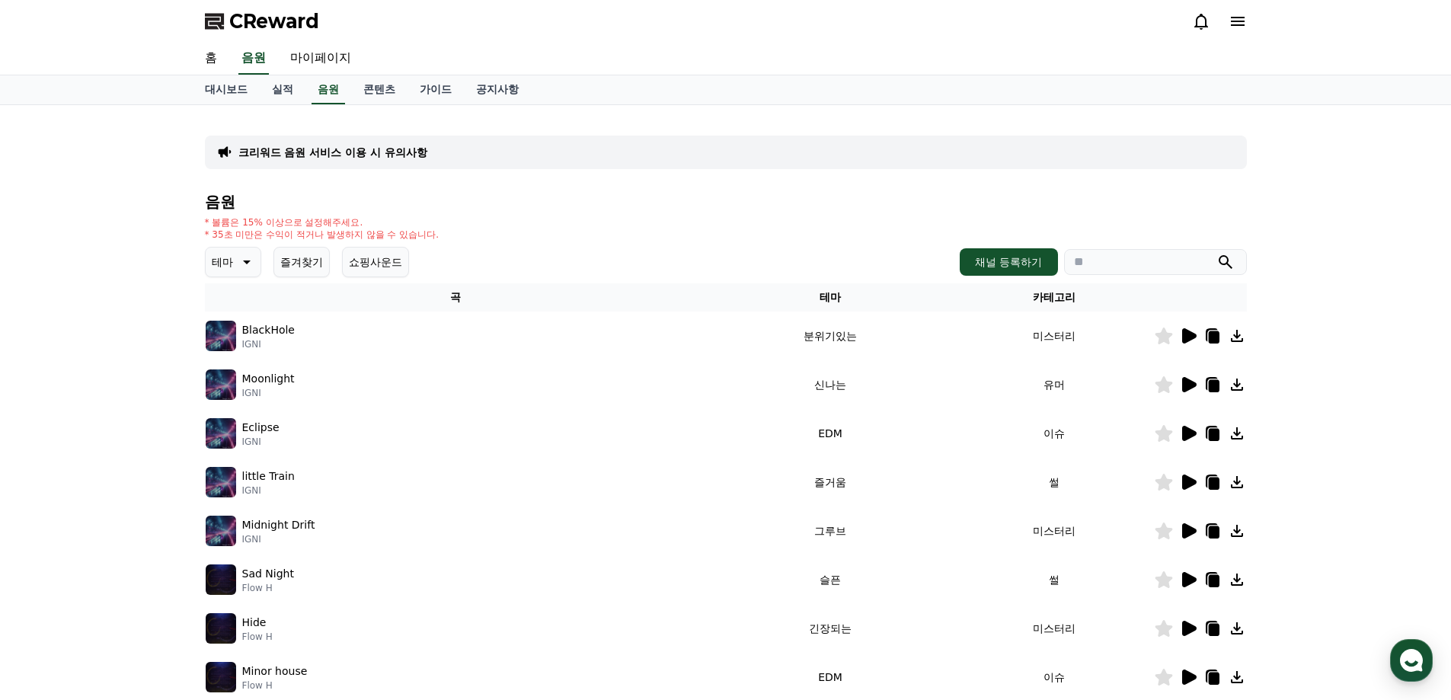
click at [1188, 533] on icon at bounding box center [1189, 530] width 14 height 15
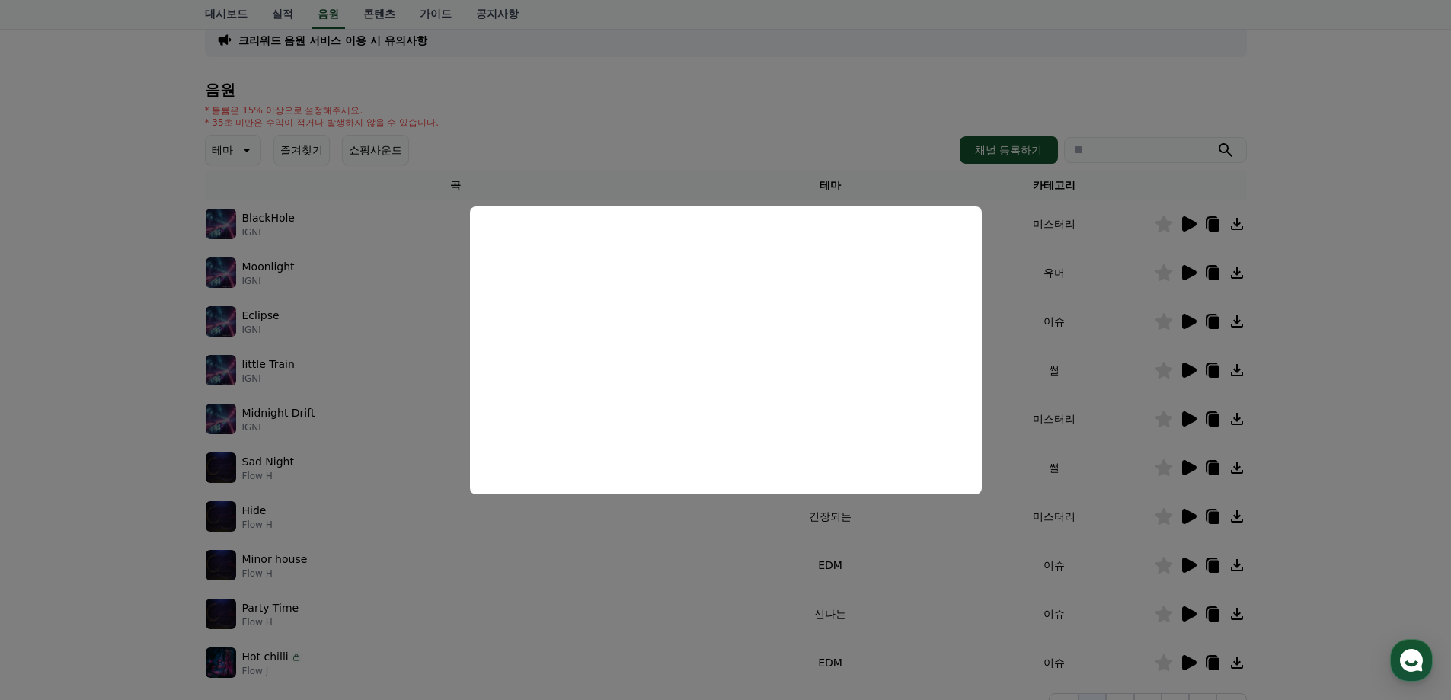
scroll to position [152, 0]
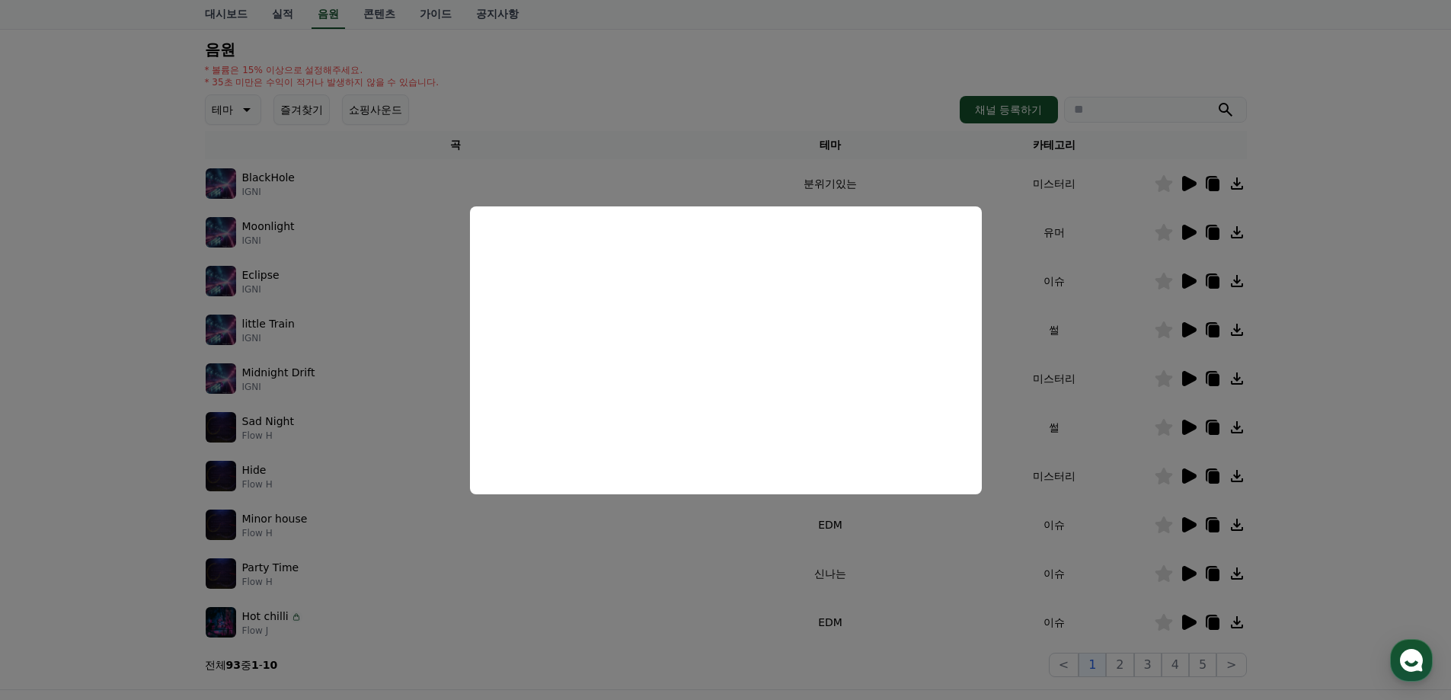
click at [1325, 478] on button "close modal" at bounding box center [725, 350] width 1451 height 700
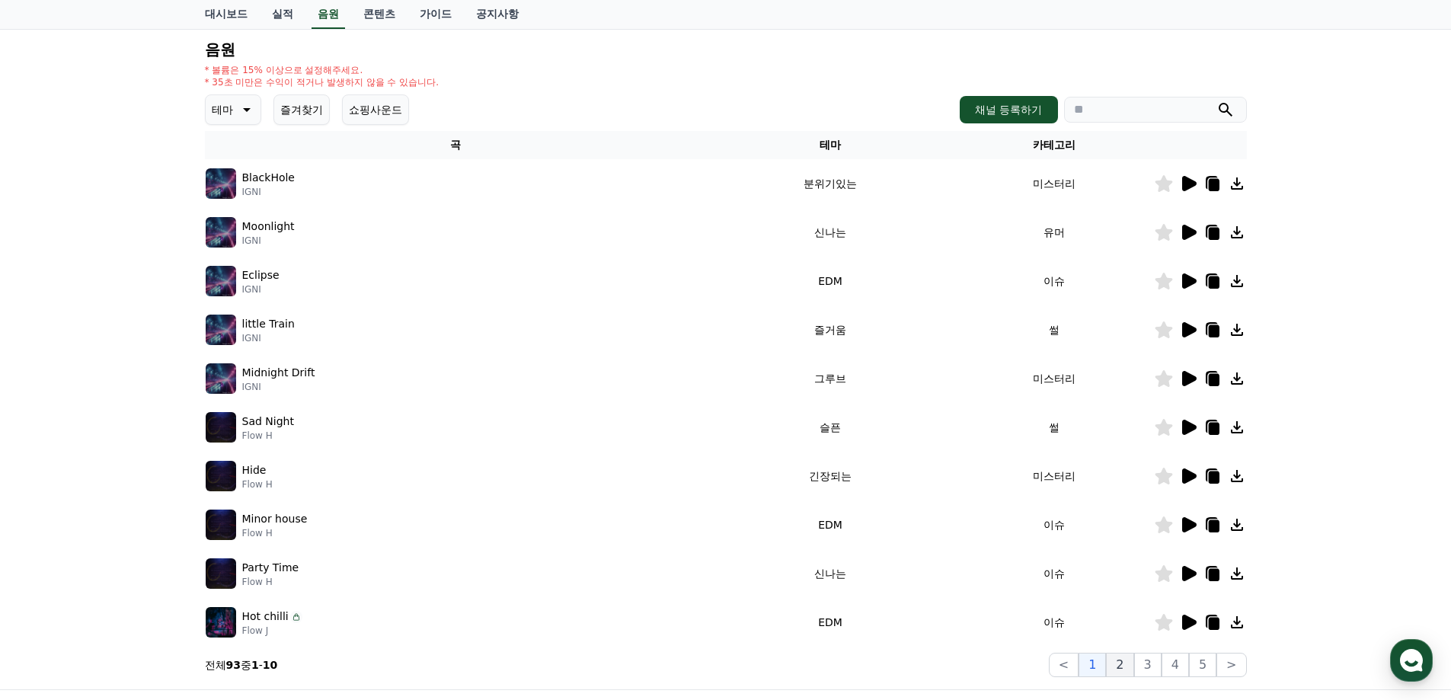
click at [1121, 658] on button "2" at bounding box center [1119, 665] width 27 height 24
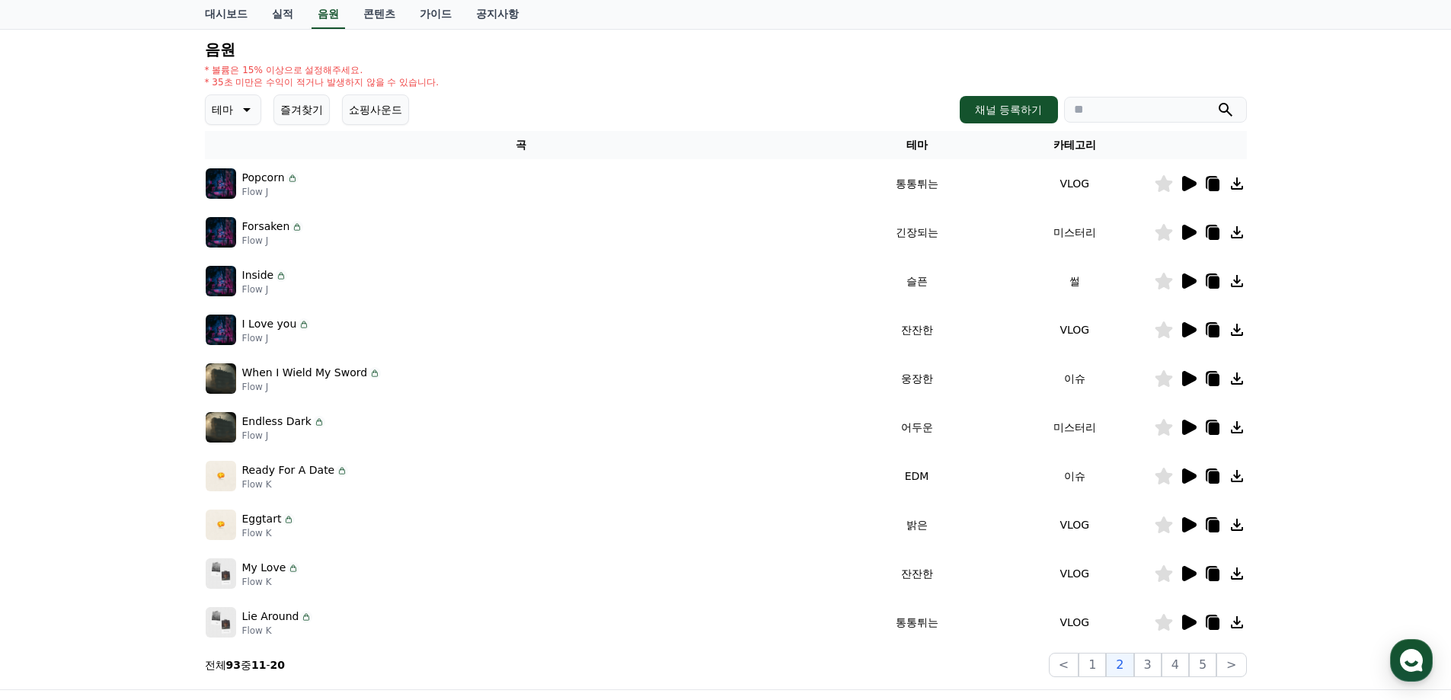
click at [1188, 182] on icon at bounding box center [1189, 183] width 14 height 15
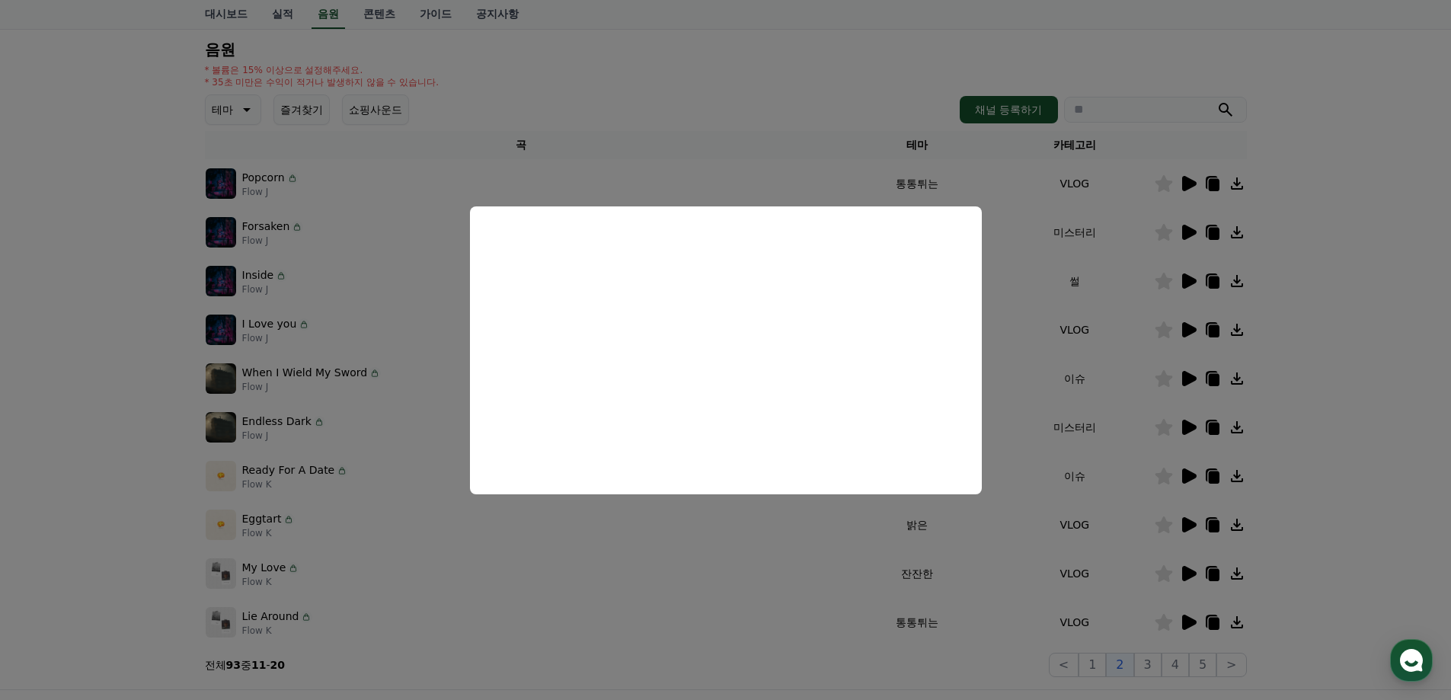
click at [1388, 373] on button "close modal" at bounding box center [725, 350] width 1451 height 700
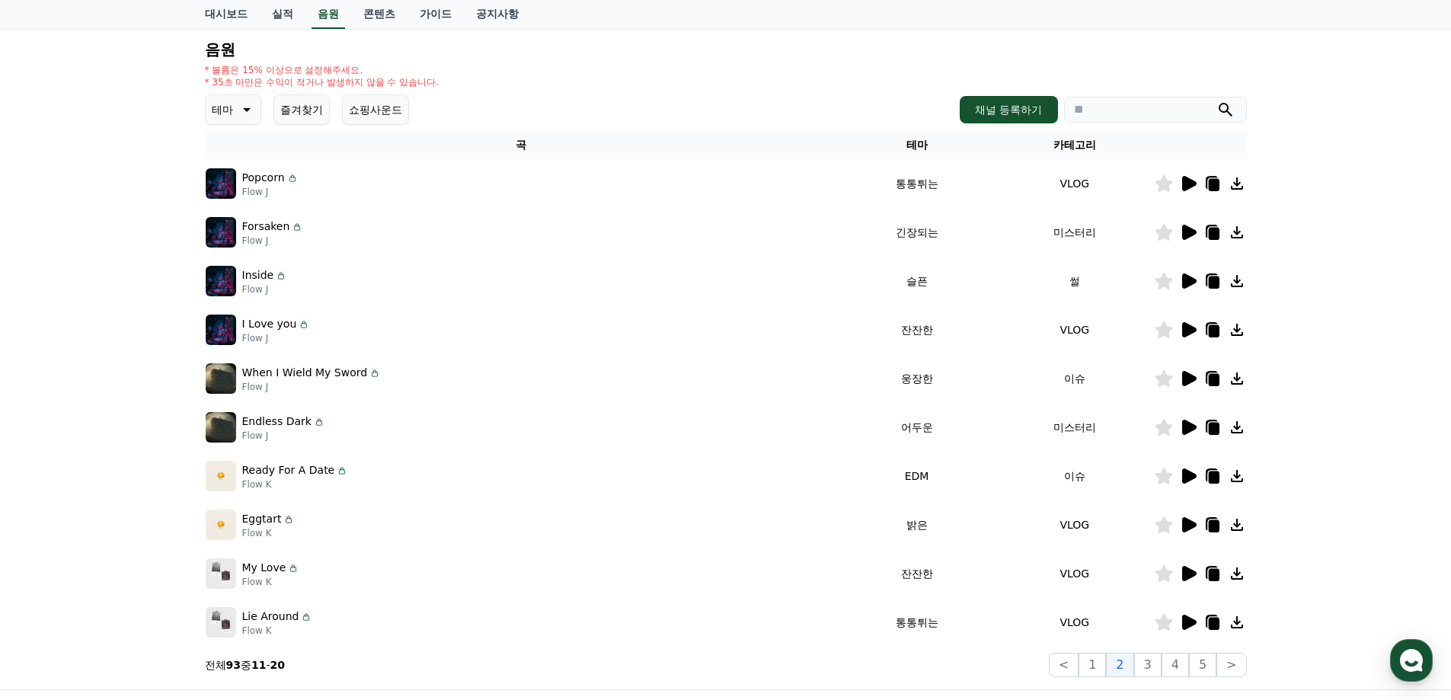
click at [1191, 428] on icon at bounding box center [1189, 427] width 14 height 15
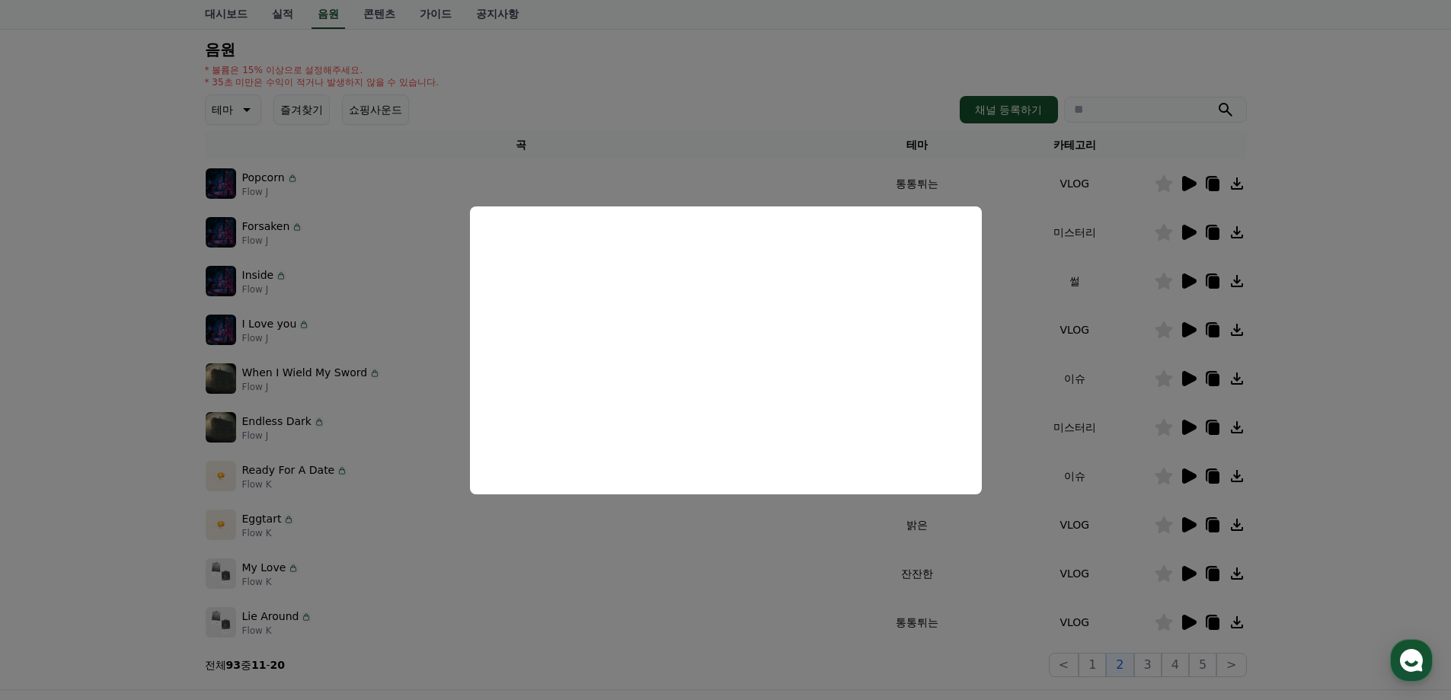
click at [1396, 391] on button "close modal" at bounding box center [725, 350] width 1451 height 700
